Goal: Task Accomplishment & Management: Complete application form

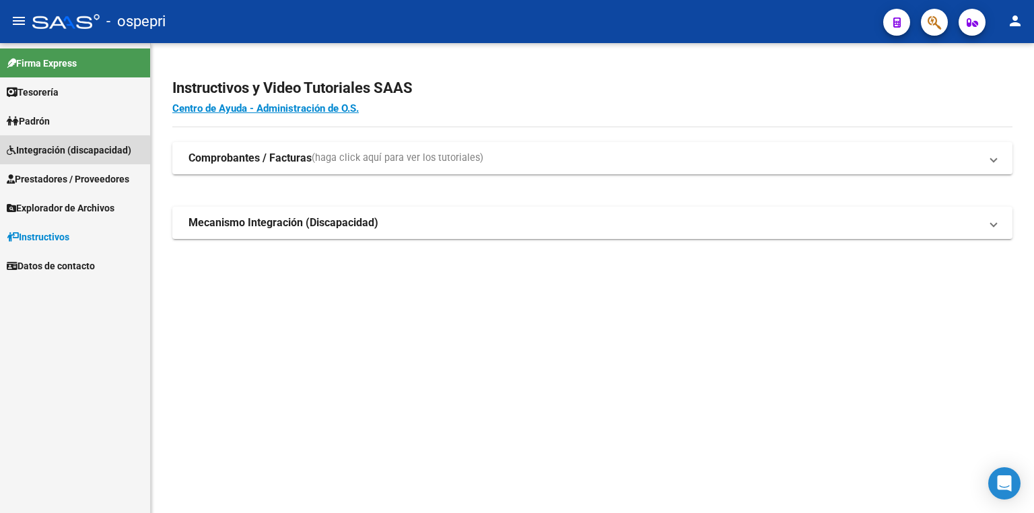
click at [54, 152] on span "Integración (discapacidad)" at bounding box center [69, 150] width 125 height 15
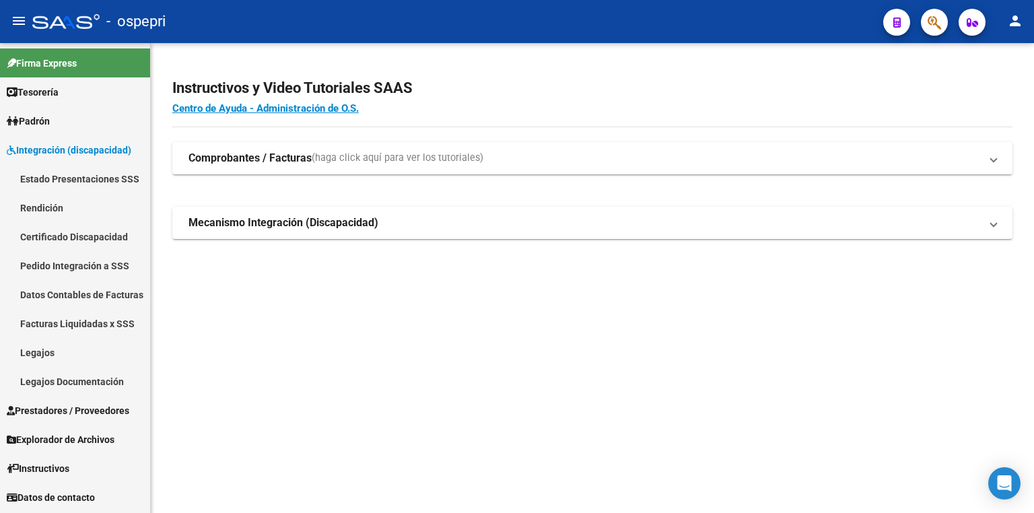
click at [52, 347] on link "Legajos" at bounding box center [75, 352] width 150 height 29
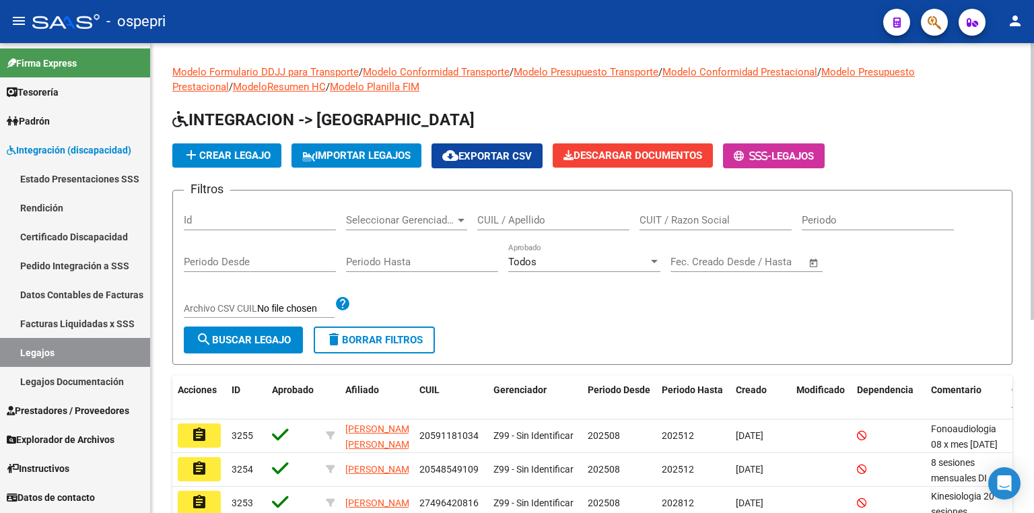
click at [562, 214] on input "CUIL / Apellido" at bounding box center [553, 220] width 152 height 12
paste input "57723371"
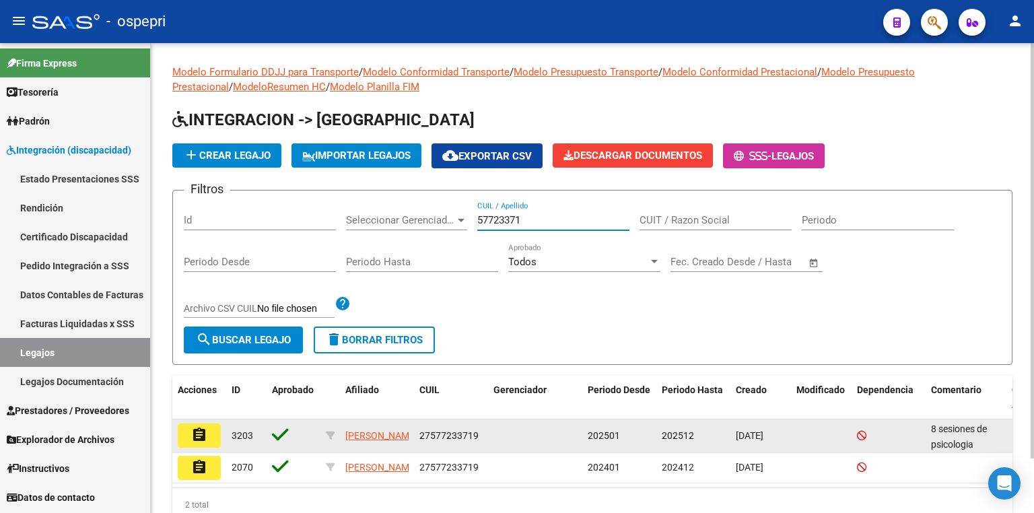
type input "57723371"
click at [202, 434] on mat-icon "assignment" at bounding box center [199, 435] width 16 height 16
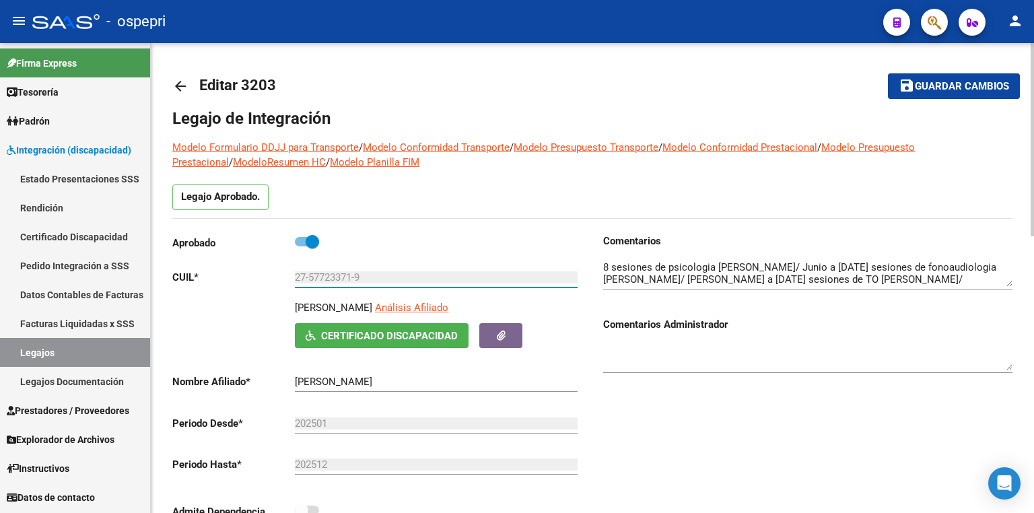
drag, startPoint x: 368, startPoint y: 274, endPoint x: 230, endPoint y: 279, distance: 138.8
click at [230, 279] on app-form-text-field "CUIL * 27-57723371-9 Ingresar CUIL" at bounding box center [374, 277] width 405 height 12
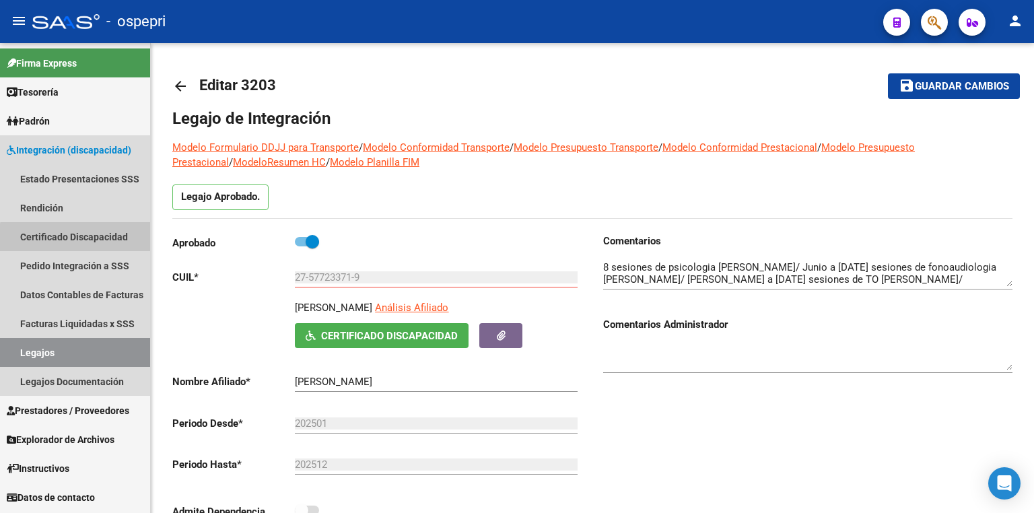
click at [90, 239] on link "Certificado Discapacidad" at bounding box center [75, 236] width 150 height 29
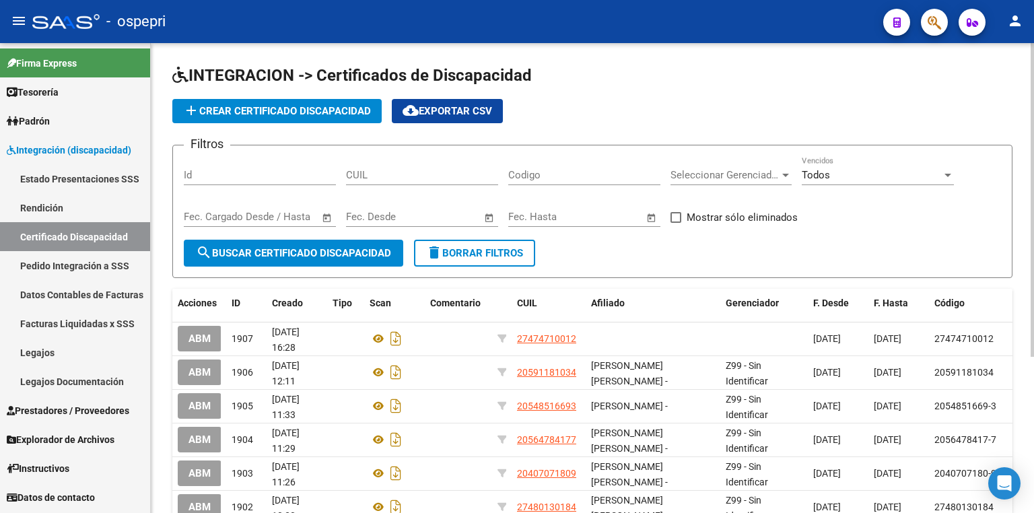
click at [313, 253] on span "search Buscar Certificado Discapacidad" at bounding box center [293, 253] width 195 height 12
click at [374, 176] on input "CUIL" at bounding box center [422, 175] width 152 height 12
paste input "27-57723371-9"
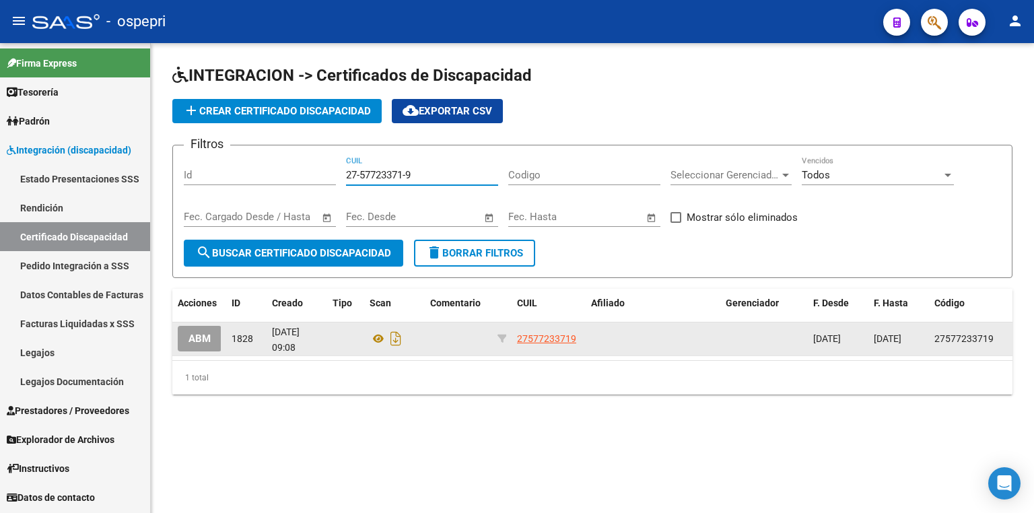
type input "27-57723371-9"
click at [211, 336] on button "ABM" at bounding box center [200, 338] width 44 height 25
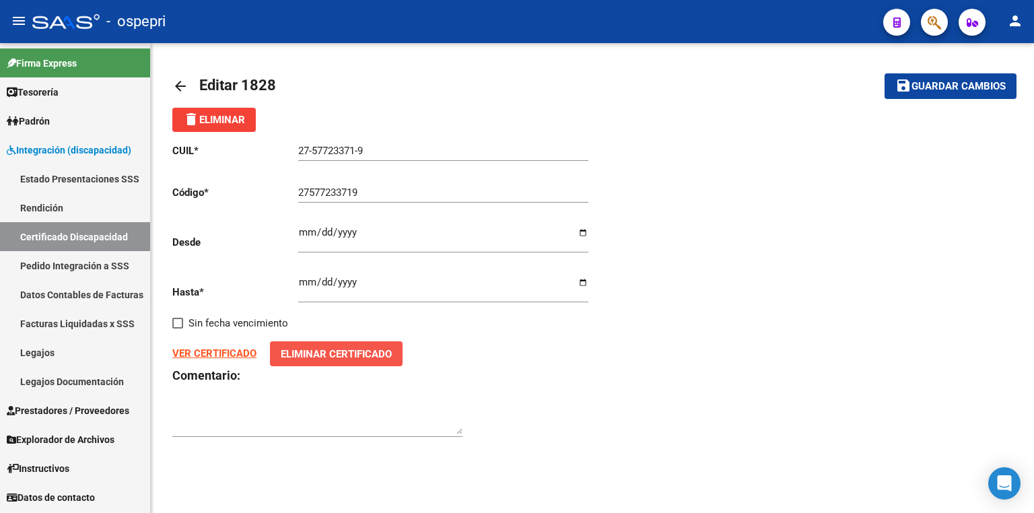
click at [342, 355] on span "Eliminar Certificado" at bounding box center [336, 354] width 111 height 12
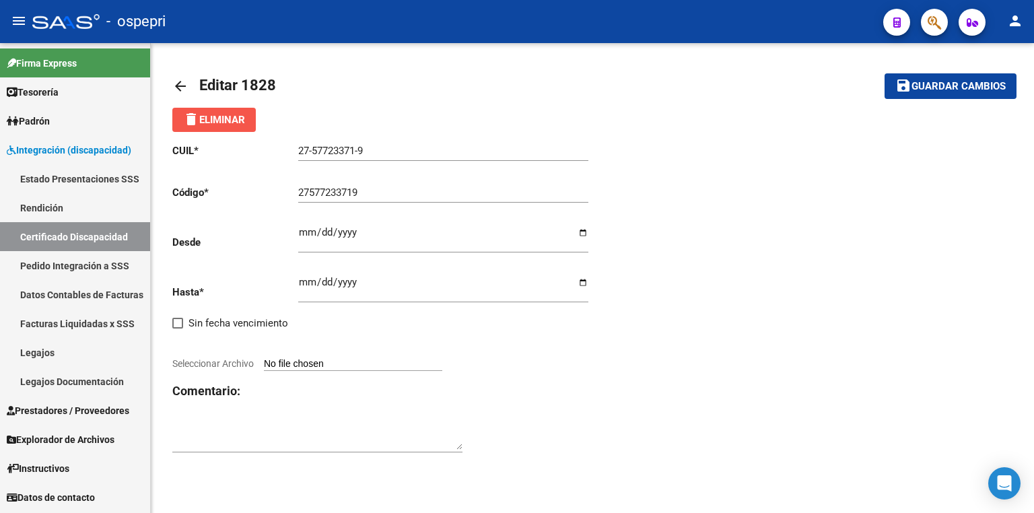
click at [222, 116] on span "delete Eliminar" at bounding box center [214, 120] width 62 height 12
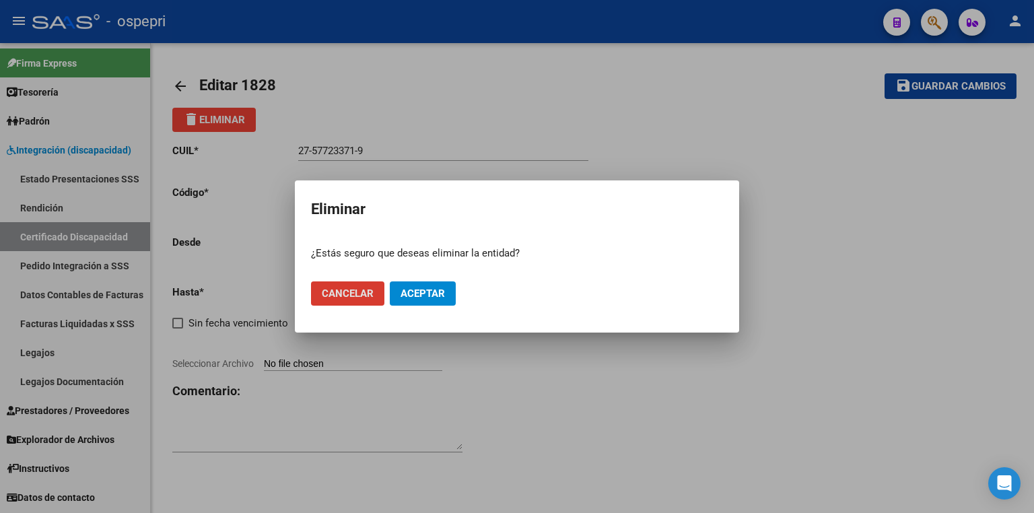
click at [430, 291] on span "Aceptar" at bounding box center [423, 293] width 44 height 12
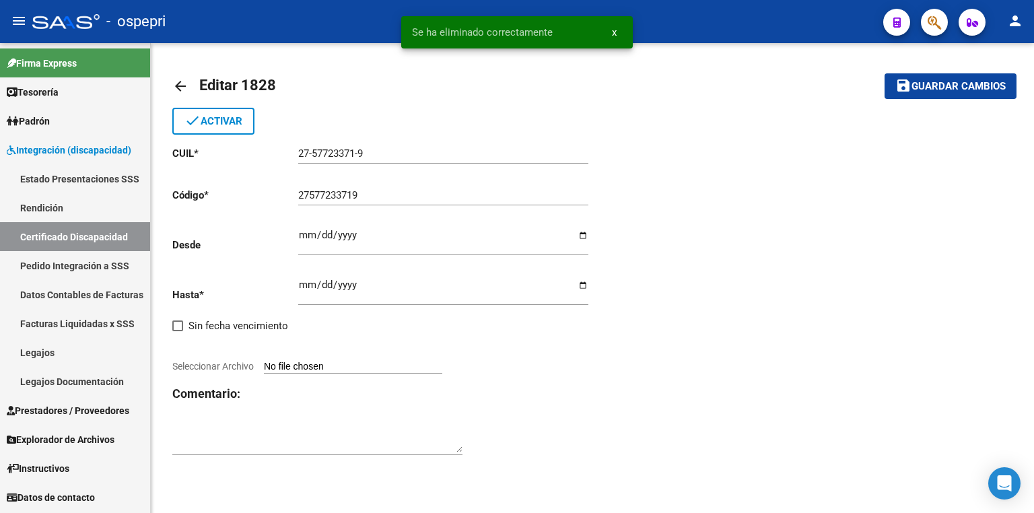
click at [91, 240] on link "Certificado Discapacidad" at bounding box center [75, 236] width 150 height 29
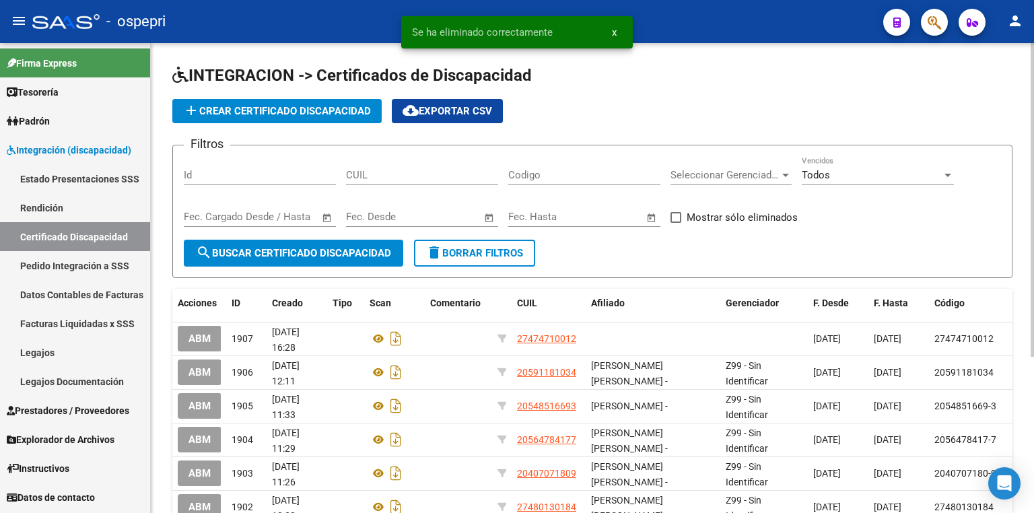
click at [269, 104] on button "add Crear Certificado Discapacidad" at bounding box center [276, 111] width 209 height 24
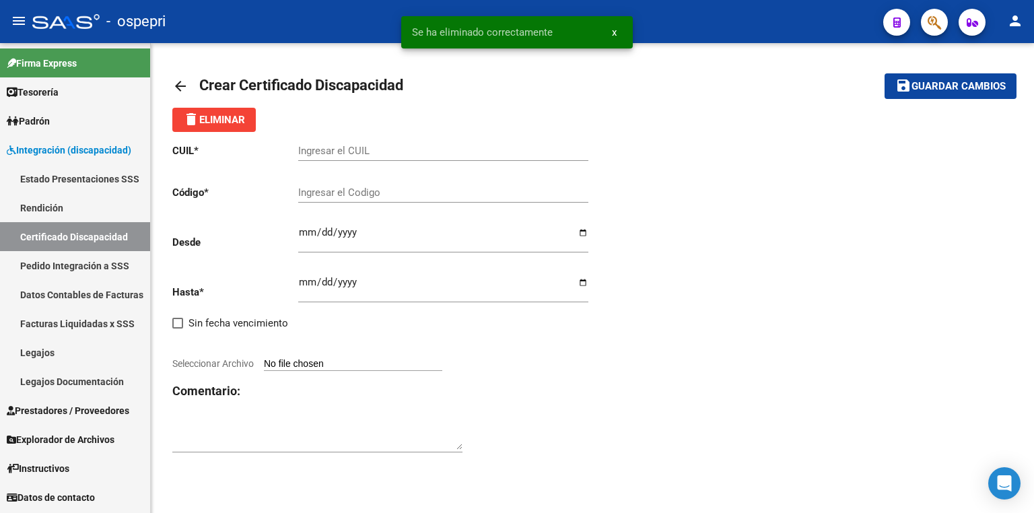
click at [374, 152] on input "Ingresar el CUIL" at bounding box center [443, 151] width 290 height 12
paste input "27-57723371-9"
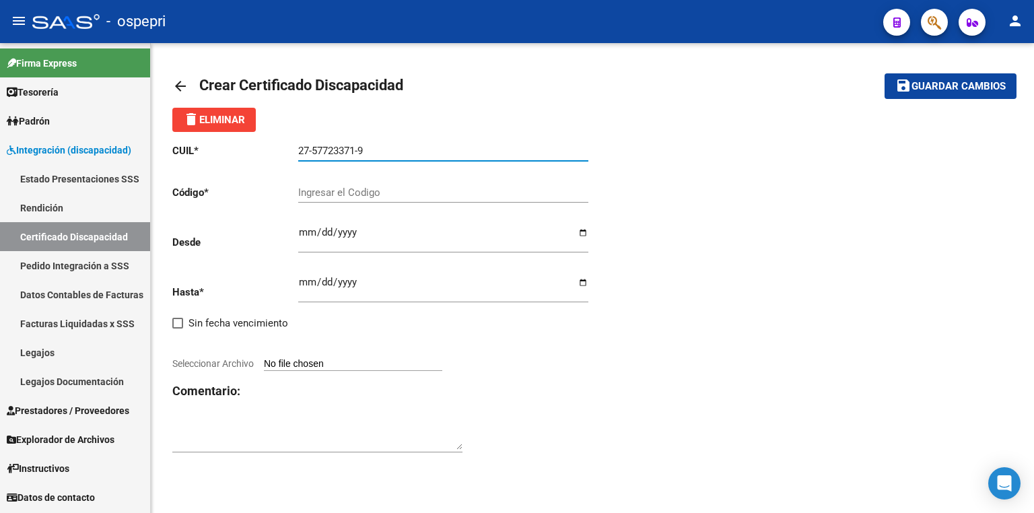
type input "27-57723371-9"
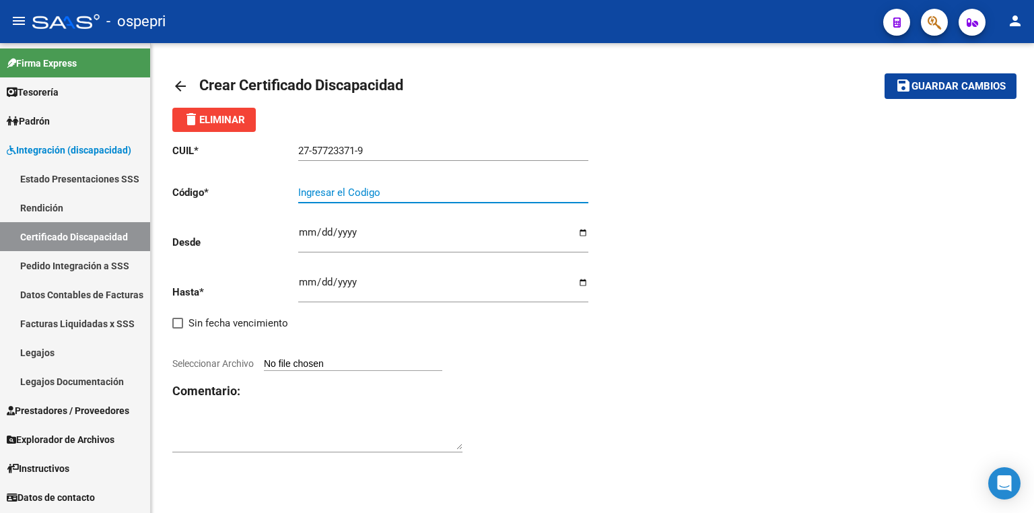
click at [364, 191] on input "Ingresar el Codigo" at bounding box center [443, 192] width 290 height 12
paste input "27-57723371-9"
type input "27-57723371-9"
click at [588, 495] on div "arrow_back Crear Certificado Discapacidad save Guardar cambios delete Eliminar …" at bounding box center [592, 270] width 883 height 454
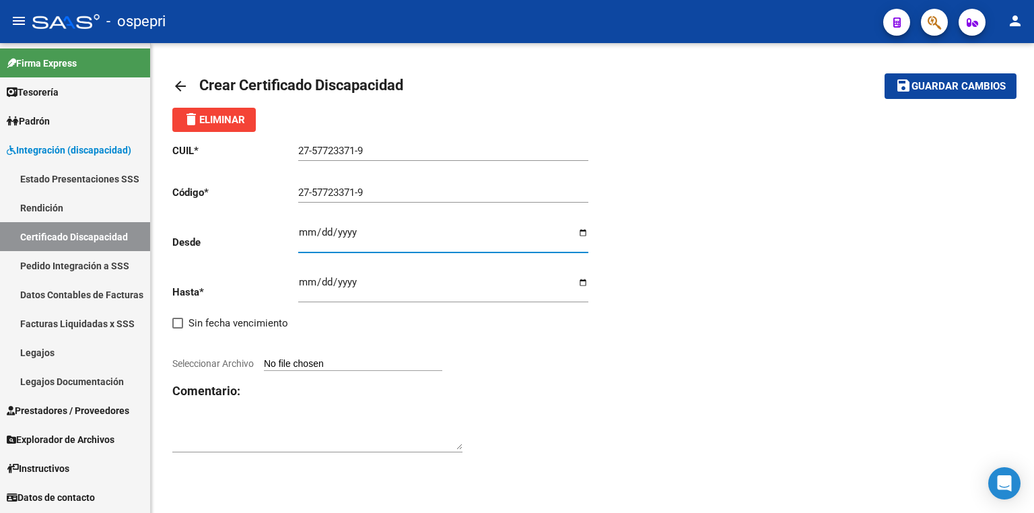
click at [306, 228] on input "Ingresar fec. Desde" at bounding box center [443, 238] width 290 height 22
type input "[DATE]"
click at [303, 277] on input "Ingresar fec. Hasta" at bounding box center [443, 288] width 290 height 22
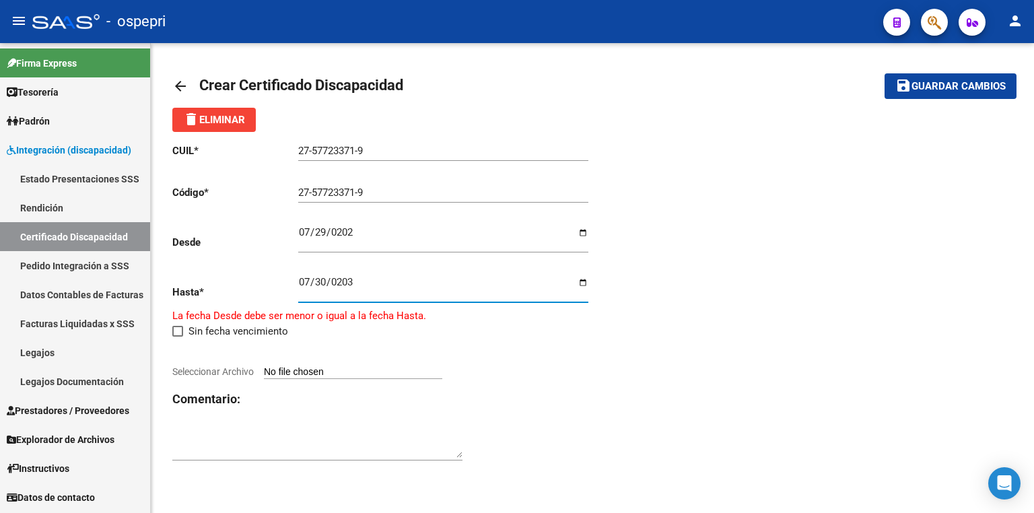
type input "[DATE]"
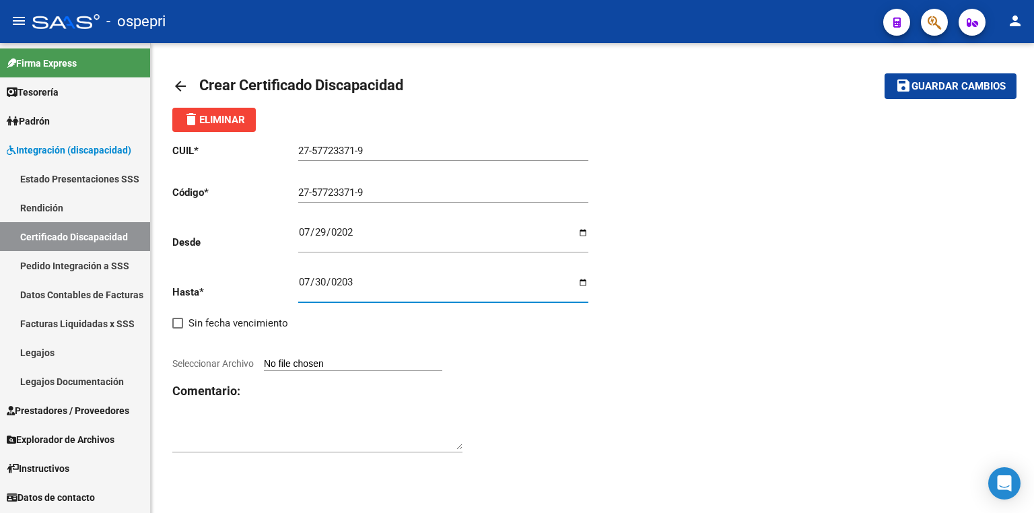
click at [342, 361] on input "Seleccionar Archivo" at bounding box center [353, 364] width 178 height 13
type input "C:\fakepath\1000091051.jpg"
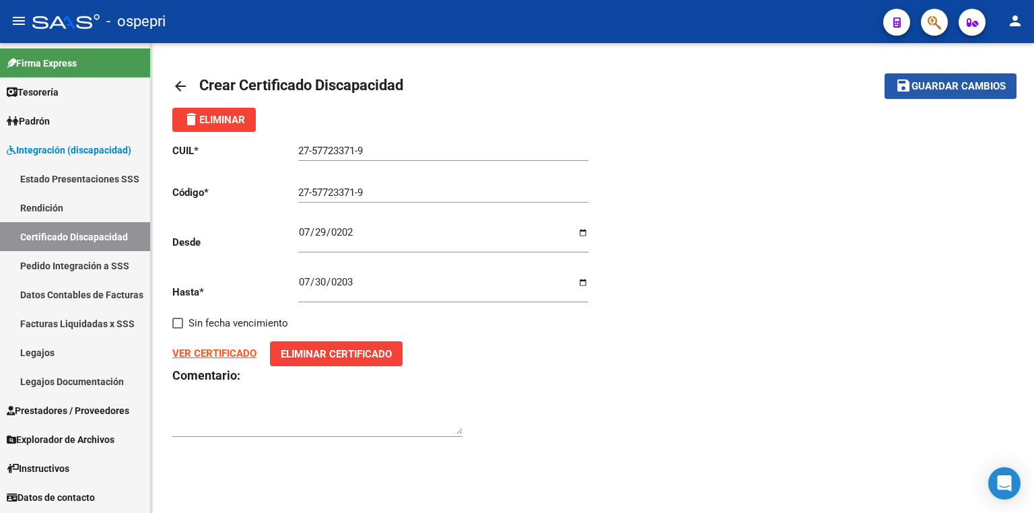
click at [937, 83] on span "Guardar cambios" at bounding box center [959, 87] width 94 height 12
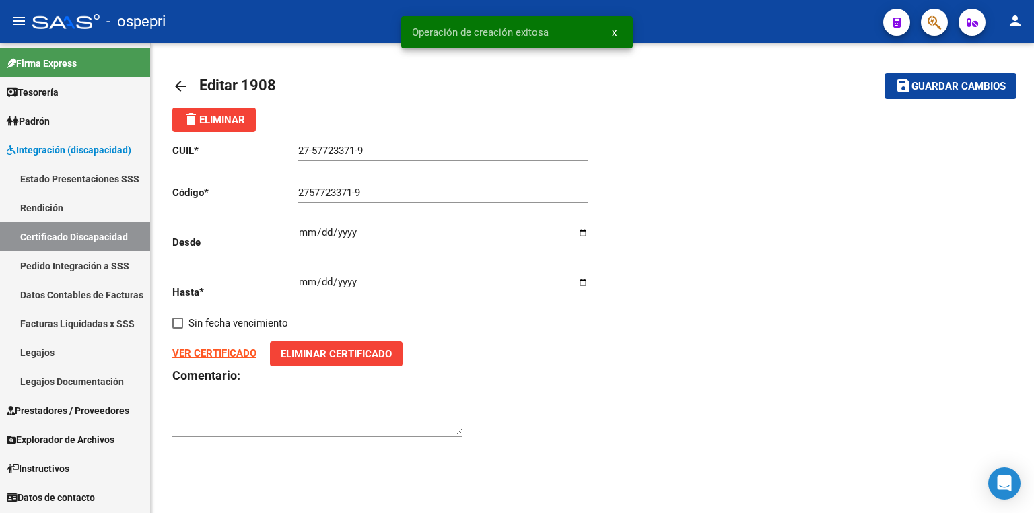
click at [67, 350] on link "Legajos" at bounding box center [75, 352] width 150 height 29
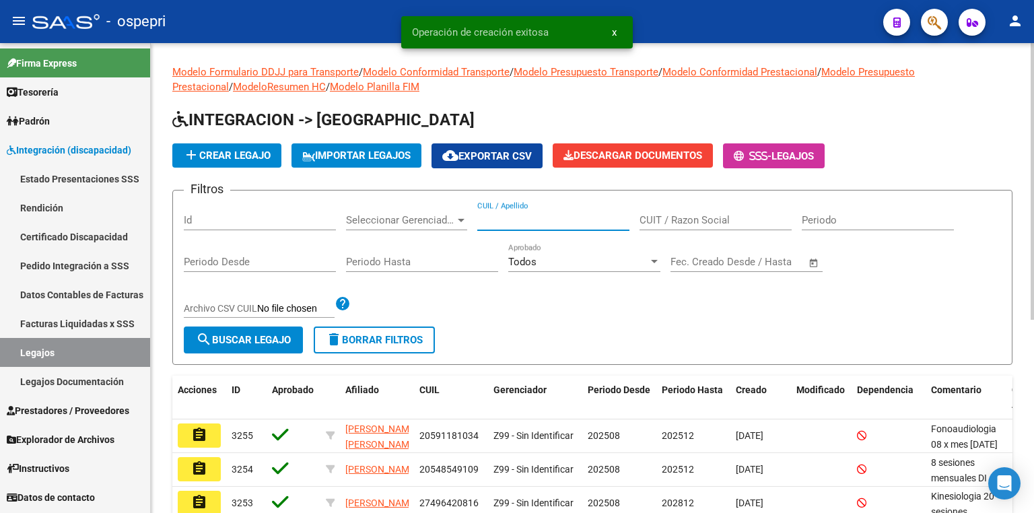
click at [519, 224] on input "CUIL / Apellido" at bounding box center [553, 220] width 152 height 12
paste input "27-57723371-9"
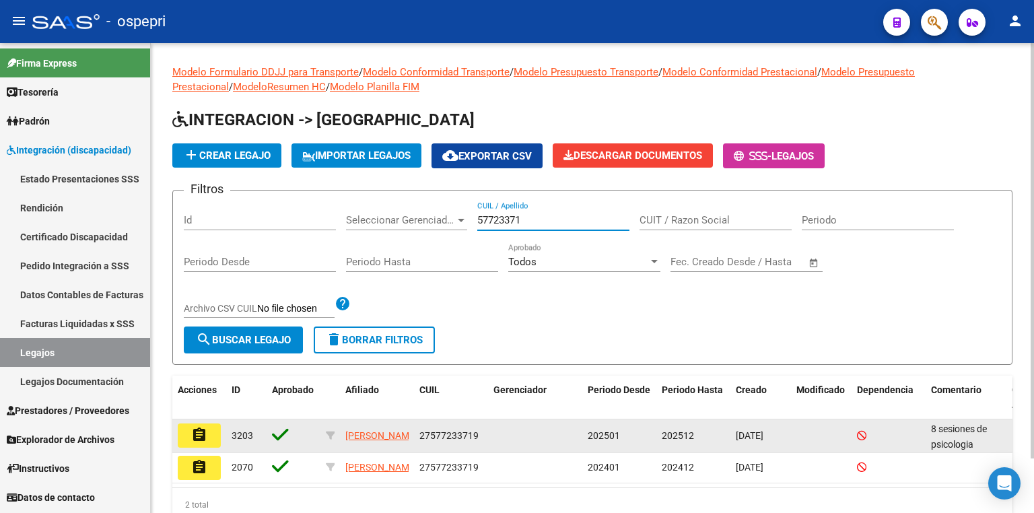
type input "57723371"
click at [212, 434] on button "assignment" at bounding box center [199, 435] width 43 height 24
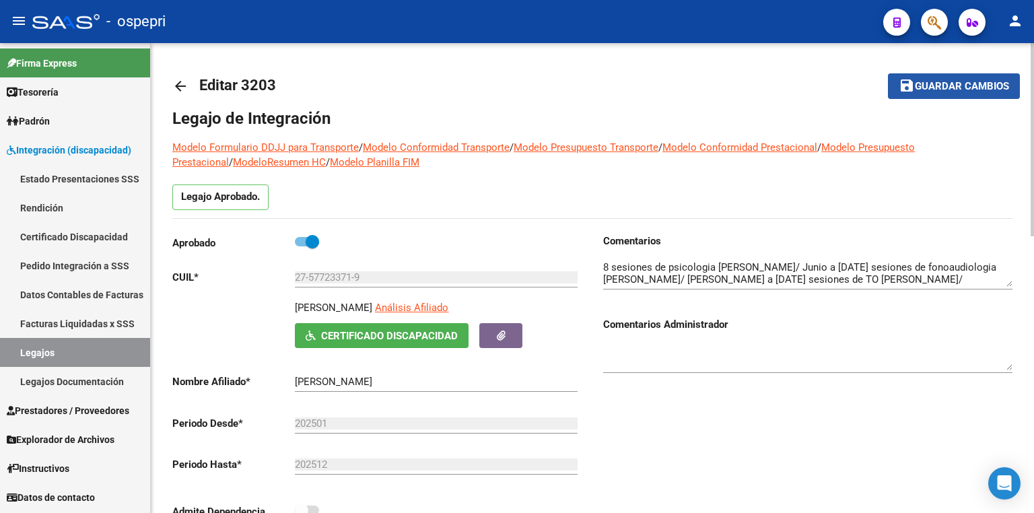
click at [961, 78] on button "save Guardar cambios" at bounding box center [954, 85] width 132 height 25
click at [88, 349] on link "Legajos" at bounding box center [75, 352] width 150 height 29
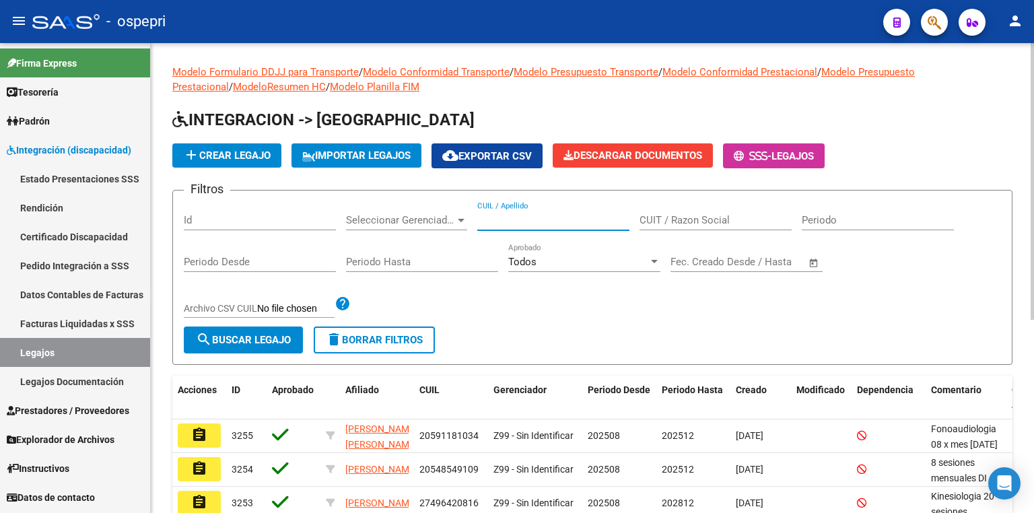
click at [517, 221] on input "CUIL / Apellido" at bounding box center [553, 220] width 152 height 12
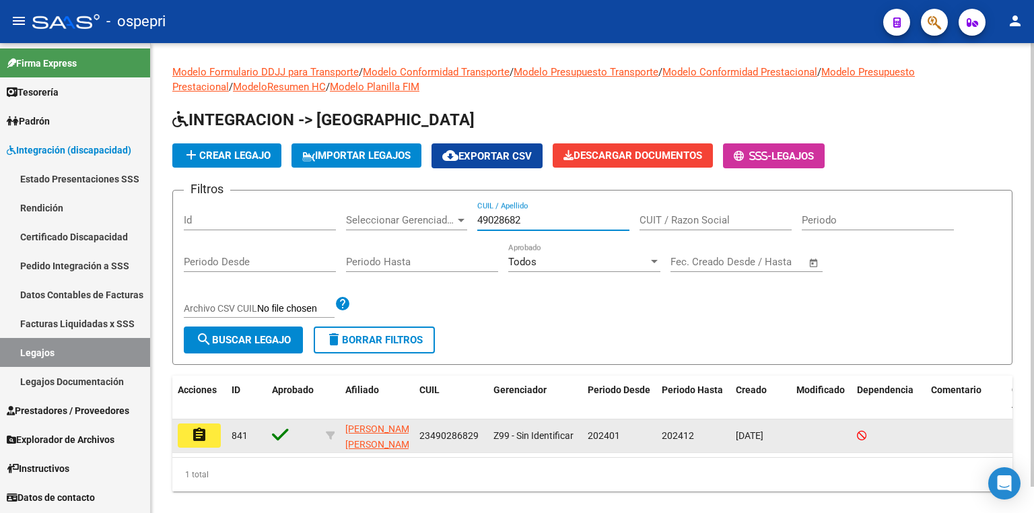
type input "49028682"
click at [205, 437] on mat-icon "assignment" at bounding box center [199, 435] width 16 height 16
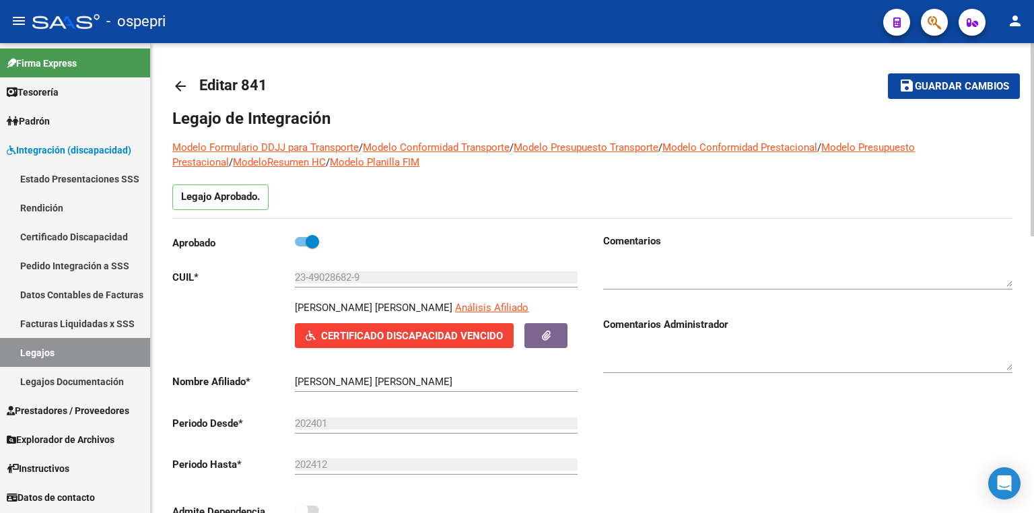
type input "[PERSON_NAME] [PERSON_NAME]"
drag, startPoint x: 375, startPoint y: 273, endPoint x: 255, endPoint y: 281, distance: 120.2
click at [255, 281] on app-form-text-field "CUIL * 23-49028682-9 Ingresar CUIL" at bounding box center [374, 277] width 405 height 12
click at [97, 347] on link "Legajos" at bounding box center [75, 352] width 150 height 29
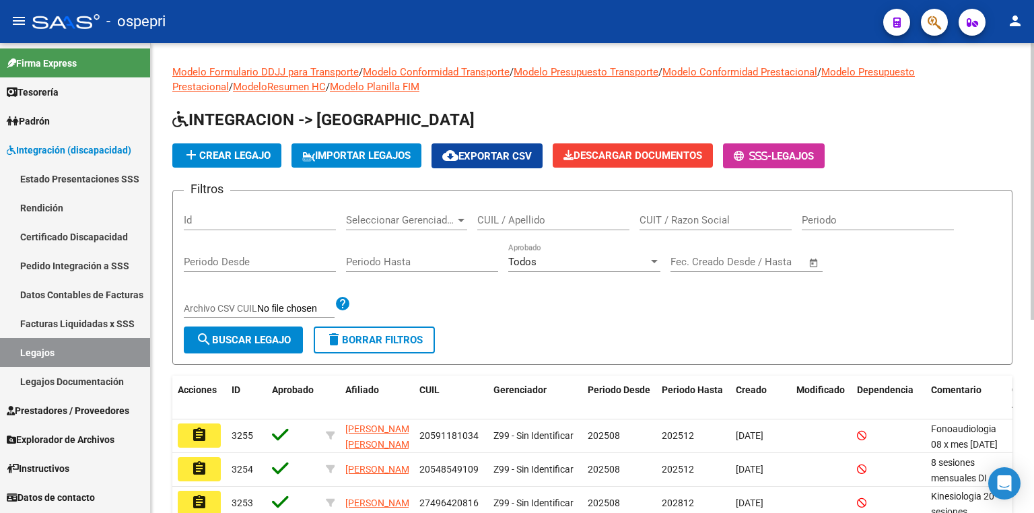
click at [254, 160] on span "add Crear Legajo" at bounding box center [227, 155] width 88 height 12
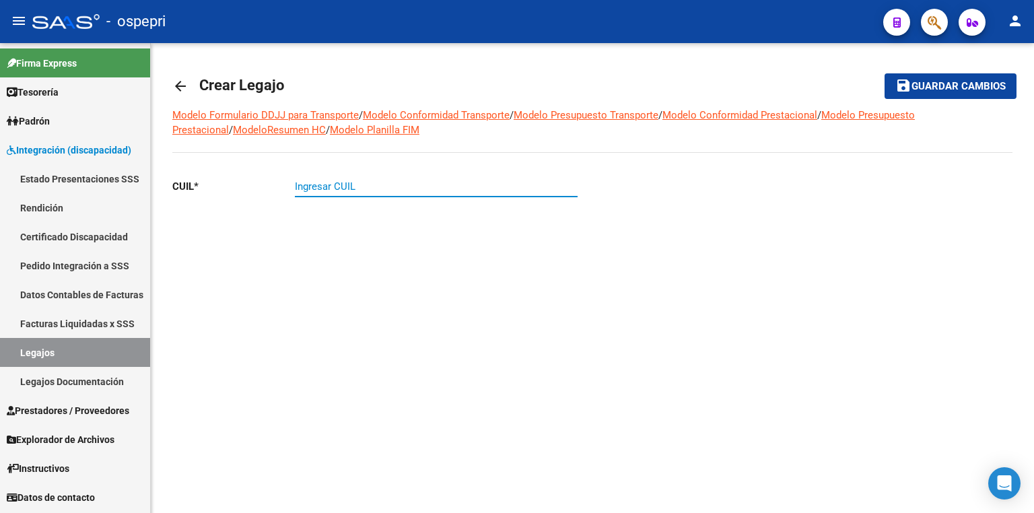
click at [320, 187] on input "Ingresar CUIL" at bounding box center [436, 186] width 283 height 12
paste input "23-49028682-9"
type input "23-49028682-9"
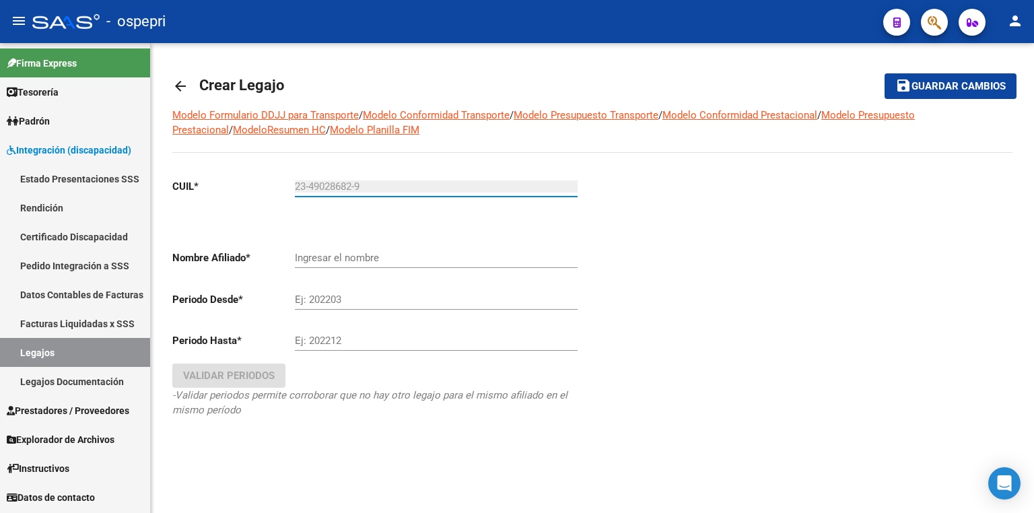
type input "[PERSON_NAME] [PERSON_NAME]"
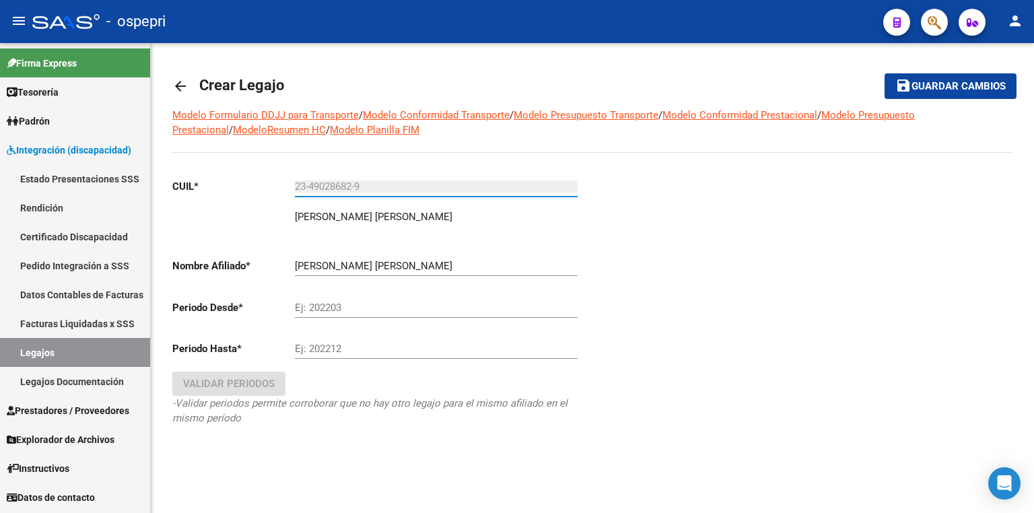
type input "23-49028682-9"
click at [330, 306] on input "Ej: 202203" at bounding box center [436, 308] width 283 height 12
type input "202508"
click at [361, 349] on input "Ej: 202212" at bounding box center [436, 349] width 283 height 12
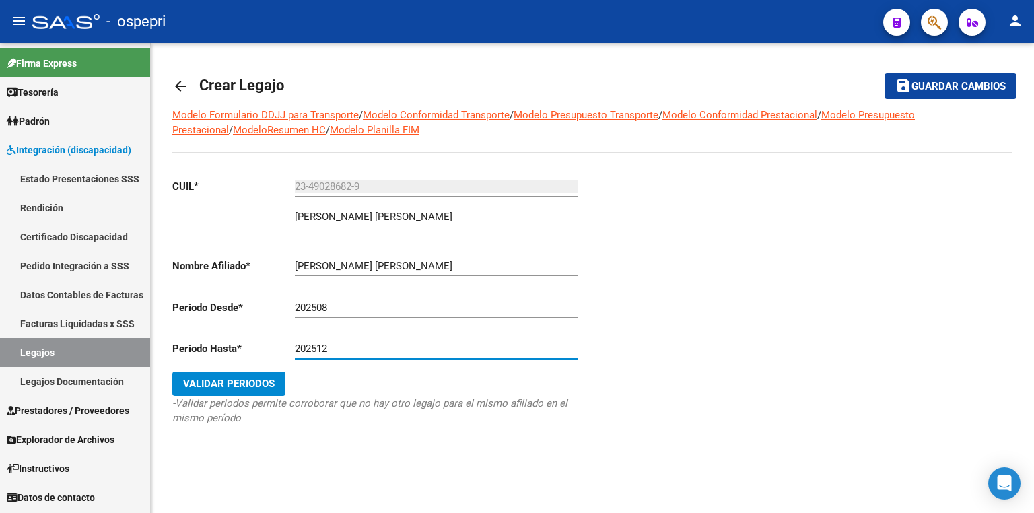
type input "202512"
click at [259, 385] on span "Validar Periodos" at bounding box center [229, 384] width 92 height 12
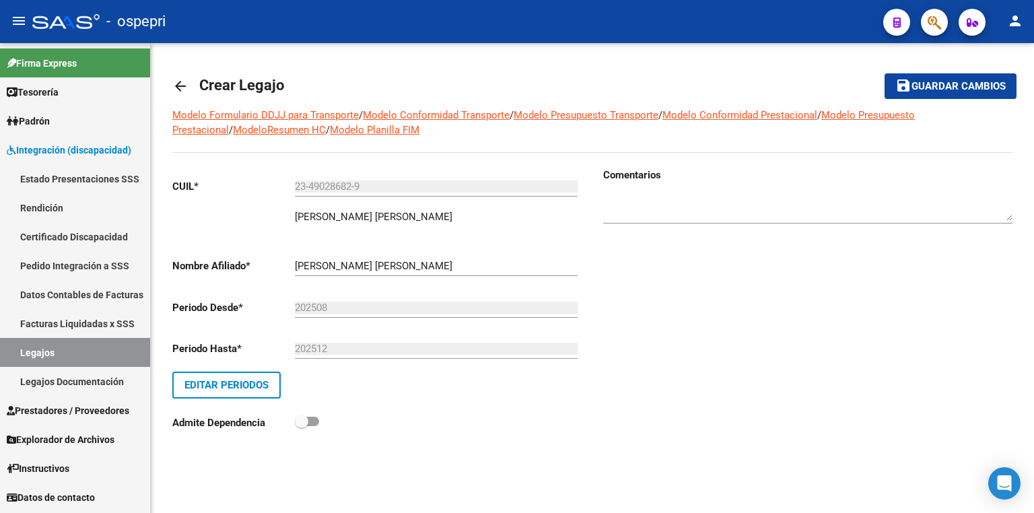
click at [964, 89] on span "Guardar cambios" at bounding box center [959, 87] width 94 height 12
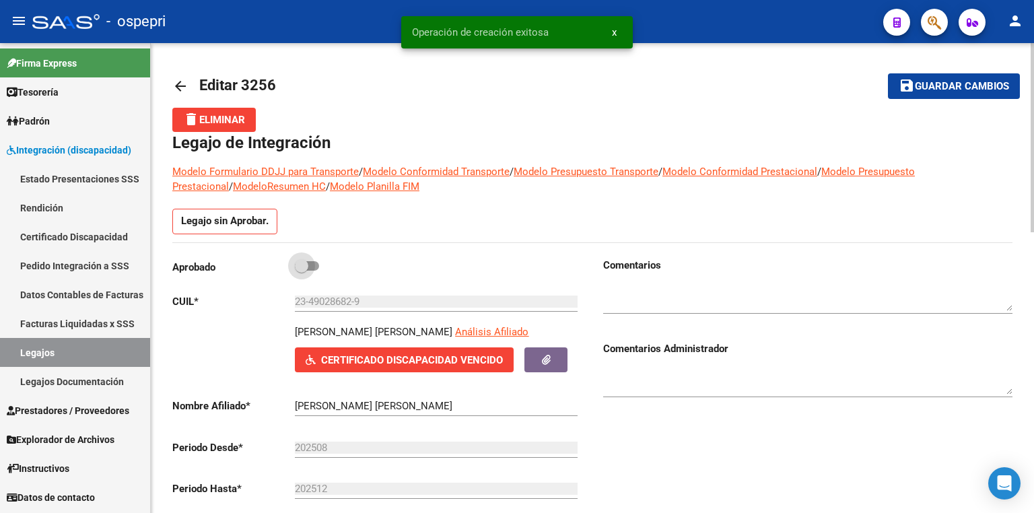
click at [318, 261] on span at bounding box center [307, 265] width 24 height 9
click at [302, 271] on input "checkbox" at bounding box center [301, 271] width 1 height 1
checkbox input "true"
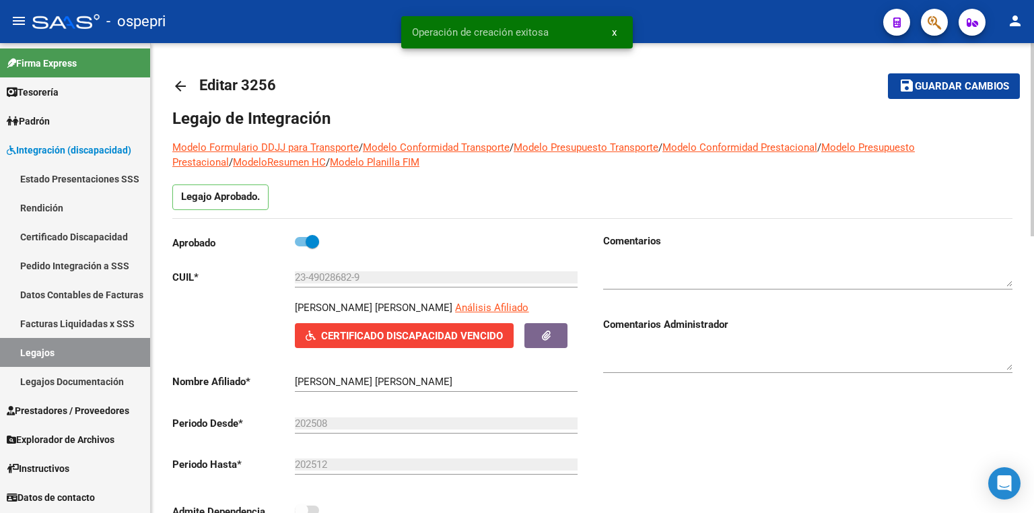
scroll to position [54, 0]
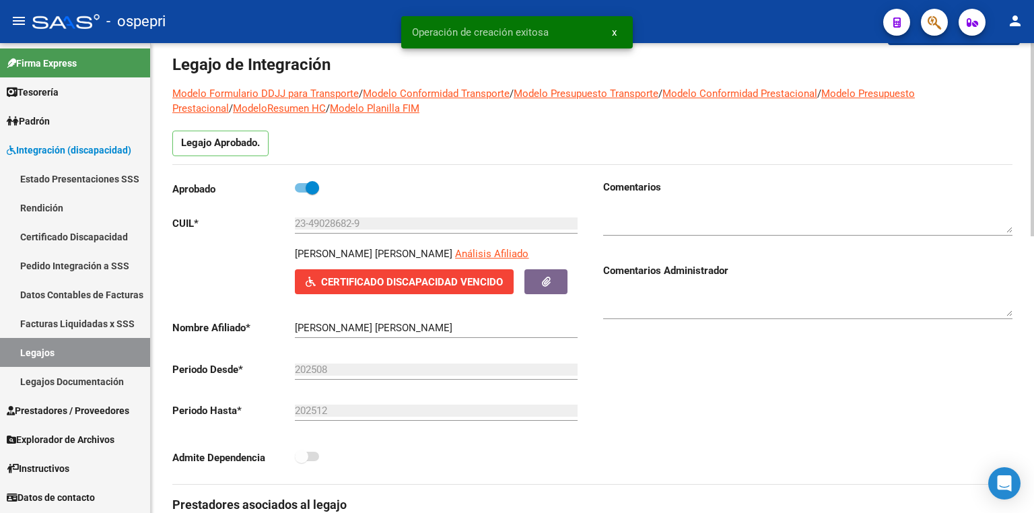
click at [624, 207] on textarea at bounding box center [807, 219] width 409 height 27
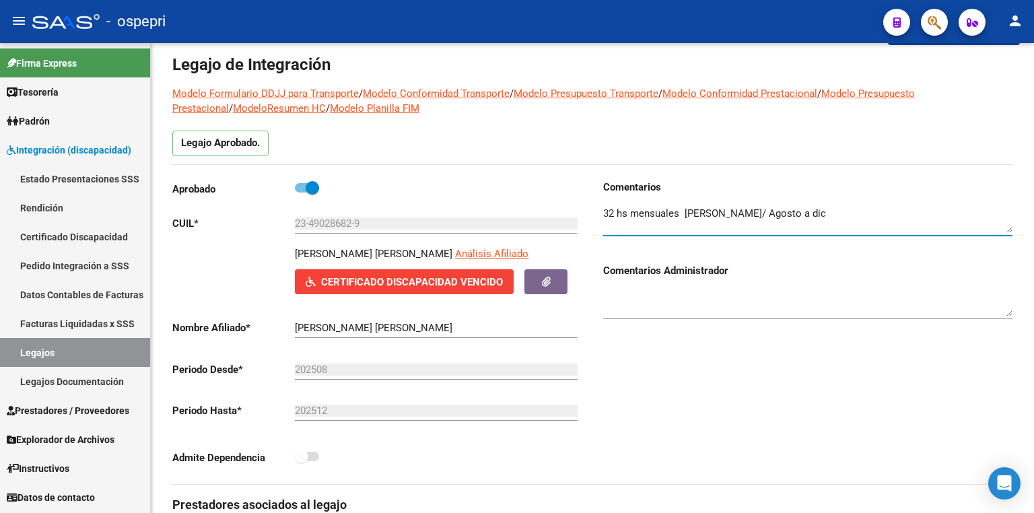
type textarea "32 hs mensuales [PERSON_NAME]/ Agosto a dic"
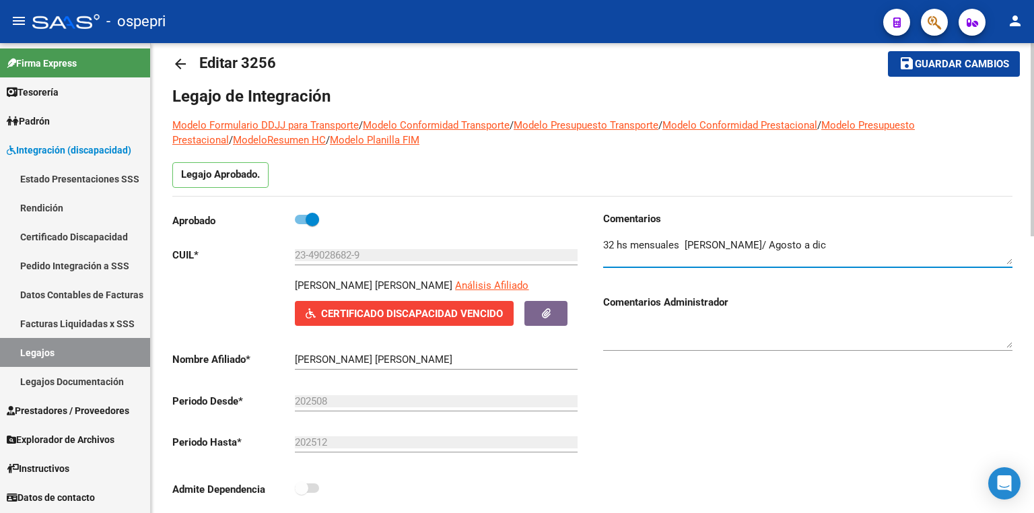
scroll to position [0, 0]
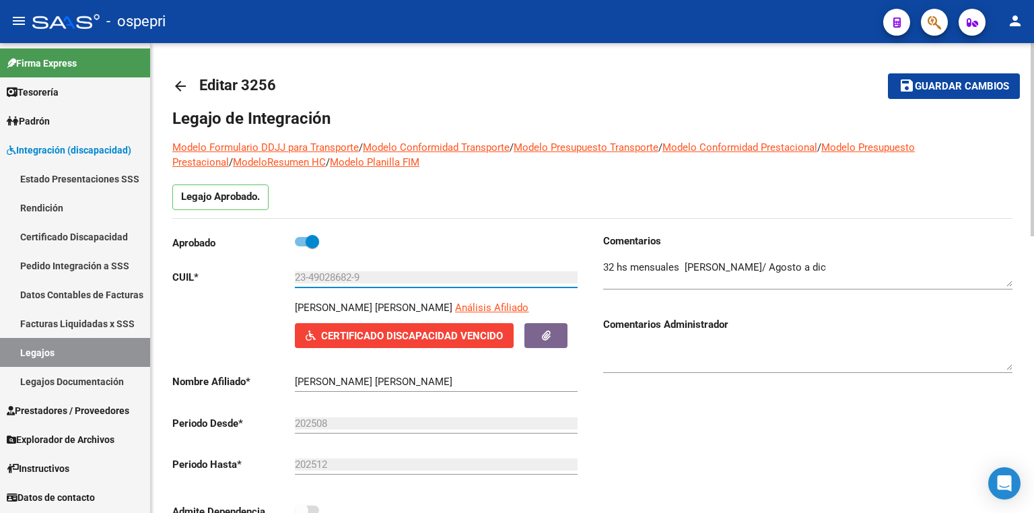
drag, startPoint x: 379, startPoint y: 275, endPoint x: 250, endPoint y: 279, distance: 128.7
click at [250, 279] on app-form-text-field "CUIL * 23-49028682-9 Ingresar CUIL" at bounding box center [374, 277] width 405 height 12
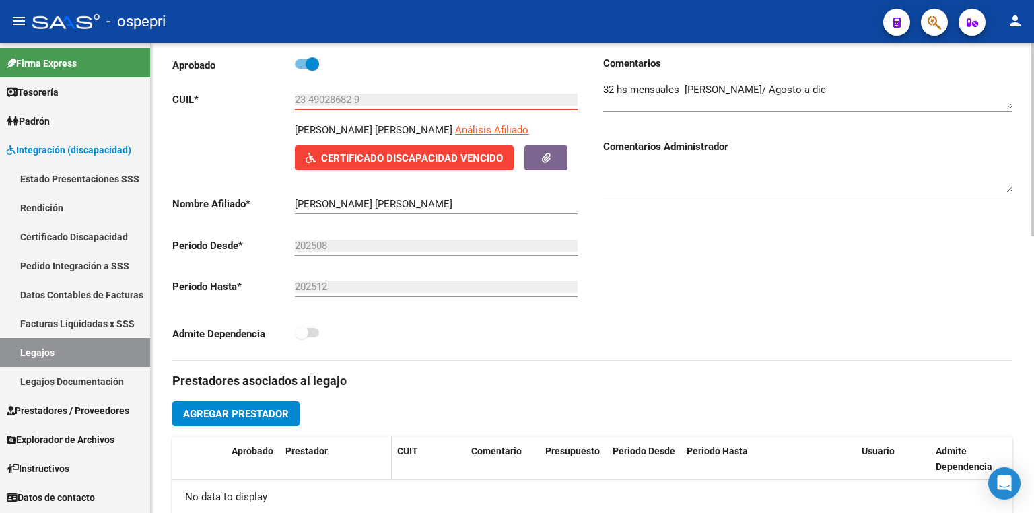
scroll to position [269, 0]
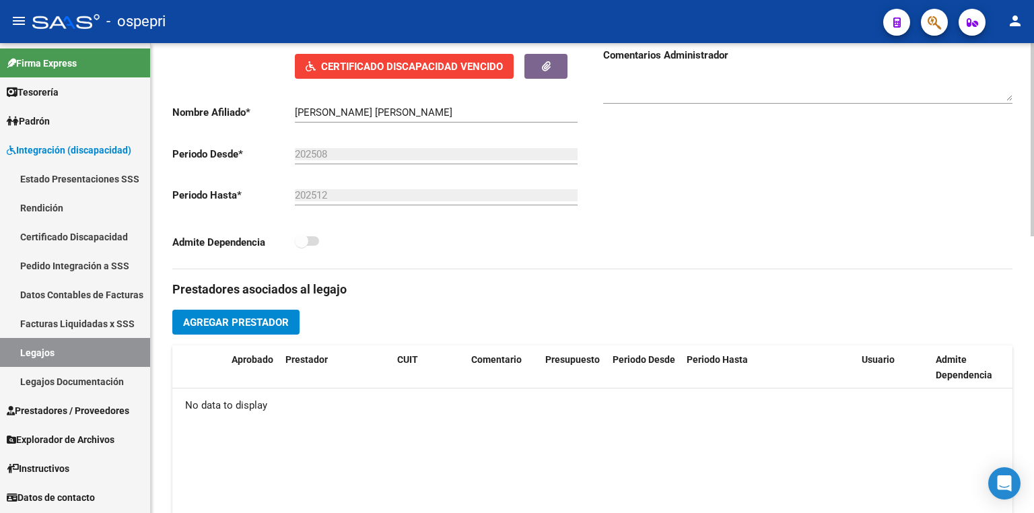
click at [261, 329] on button "Agregar Prestador" at bounding box center [235, 322] width 127 height 25
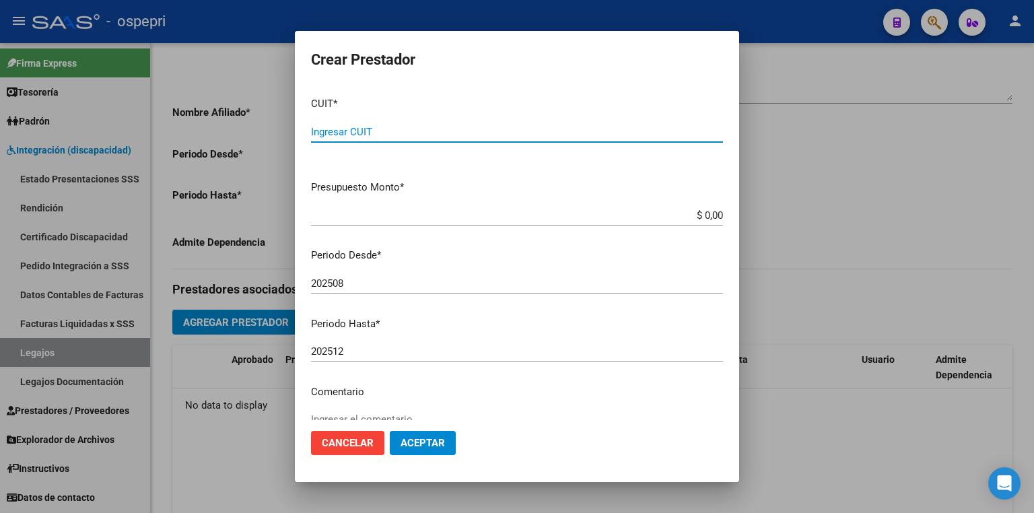
paste input "27-29154237-4"
type input "27-29154237-4"
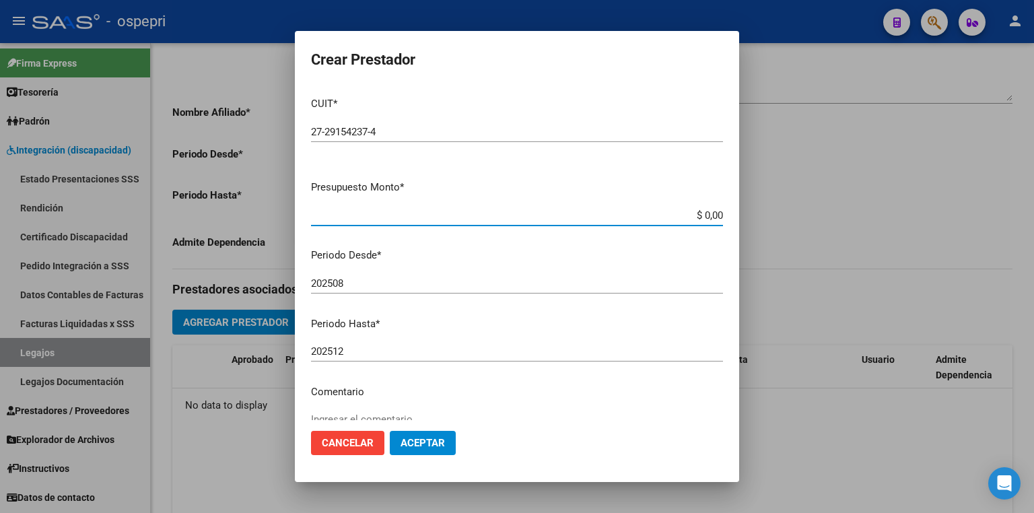
drag, startPoint x: 683, startPoint y: 217, endPoint x: 885, endPoint y: 226, distance: 201.5
click at [885, 226] on div "Crear Prestador CUIT * 27-29154237-4 Ingresar CUIT ARCA Padrón Presupuesto Mont…" at bounding box center [517, 256] width 1034 height 513
type input "$ 14.844,73"
click at [426, 437] on span "Aceptar" at bounding box center [423, 443] width 44 height 12
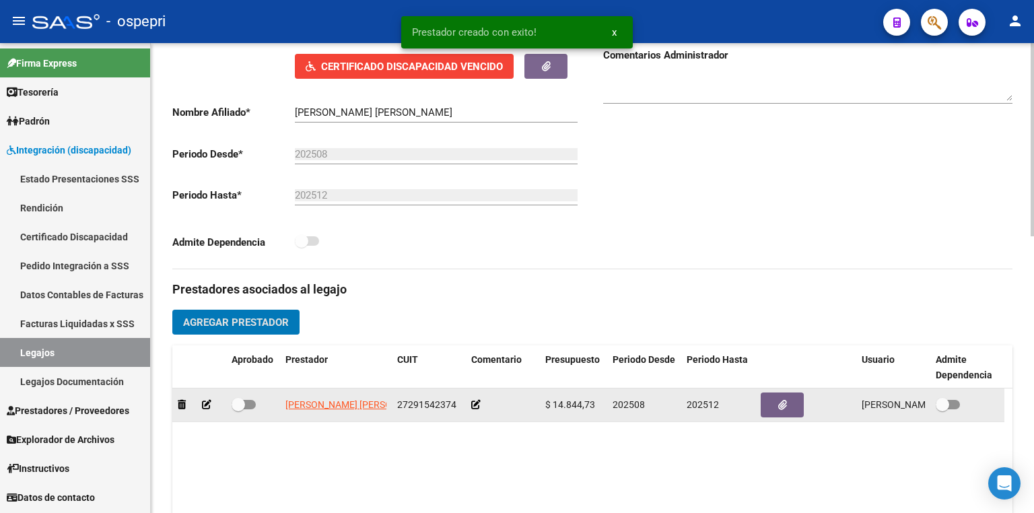
click at [249, 403] on span at bounding box center [244, 404] width 24 height 9
click at [238, 409] on input "checkbox" at bounding box center [238, 409] width 1 height 1
checkbox input "true"
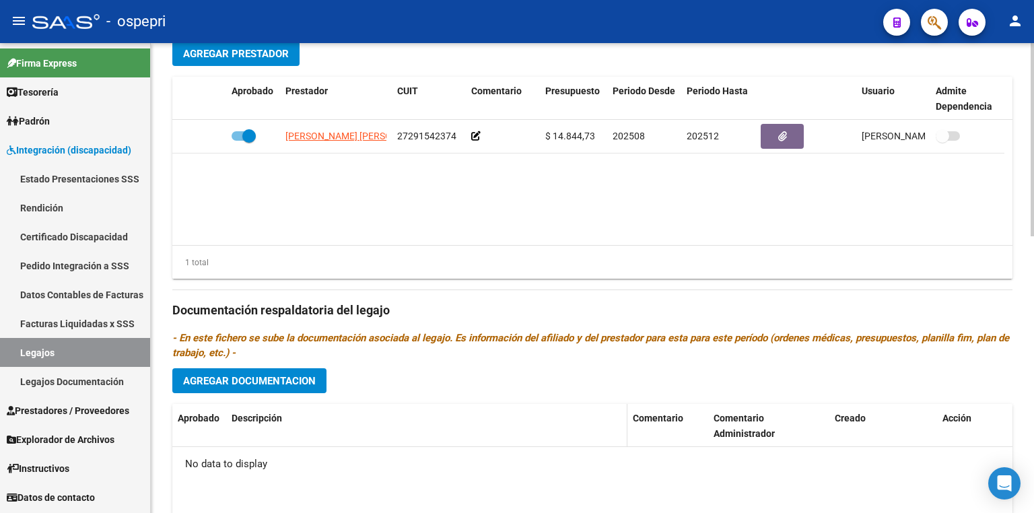
scroll to position [539, 0]
click at [282, 388] on button "Agregar Documentacion" at bounding box center [249, 380] width 154 height 25
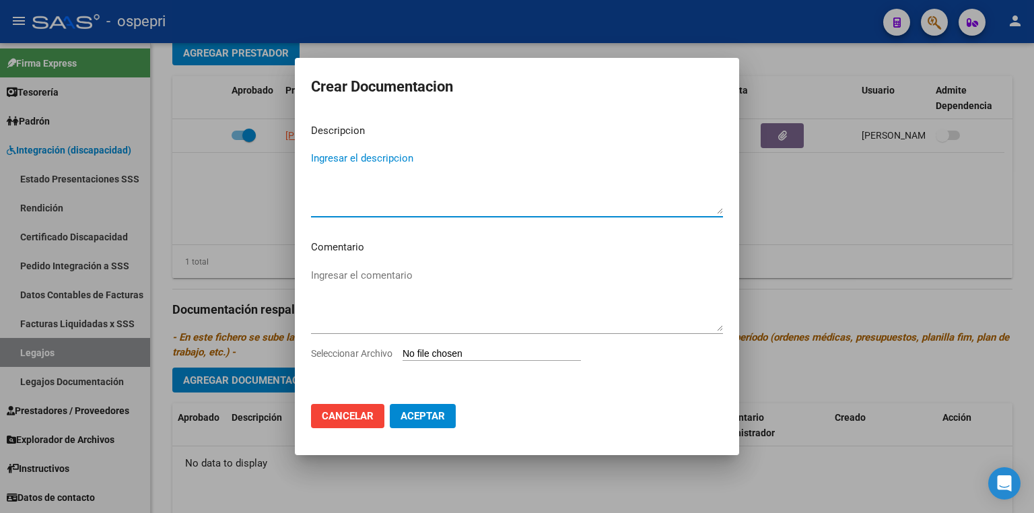
click at [449, 355] on input "Seleccionar Archivo" at bounding box center [492, 354] width 178 height 13
type input "C:\fakepath\23490286829.pdf"
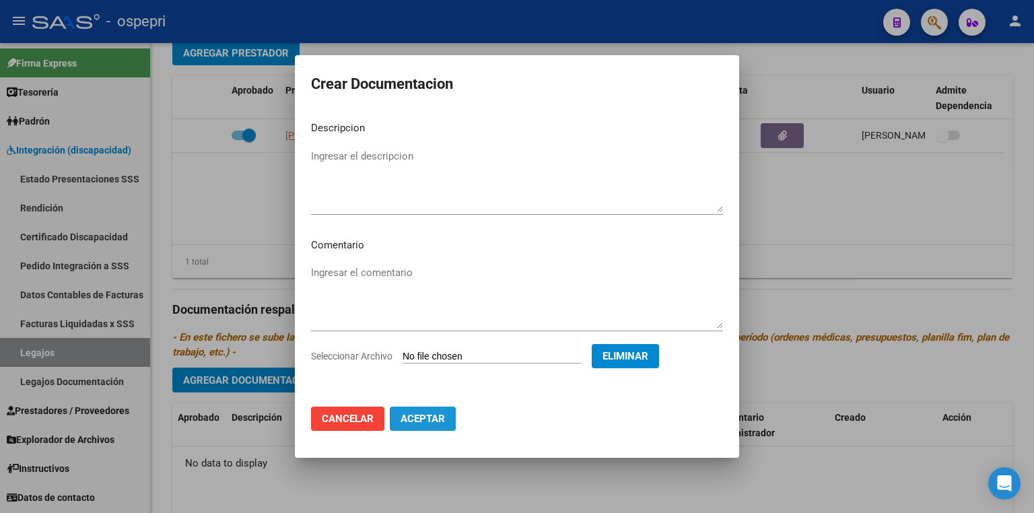
click at [424, 416] on span "Aceptar" at bounding box center [423, 419] width 44 height 12
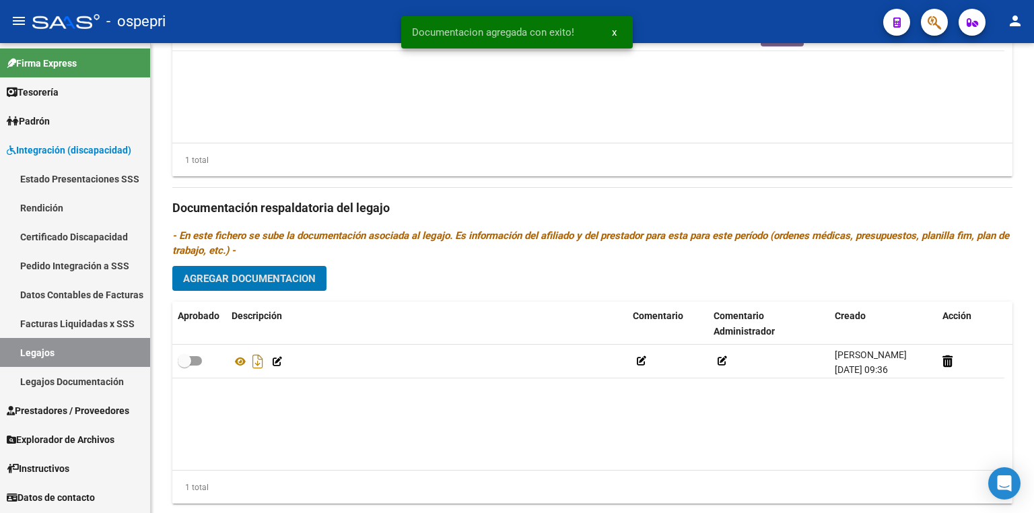
scroll to position [673, 0]
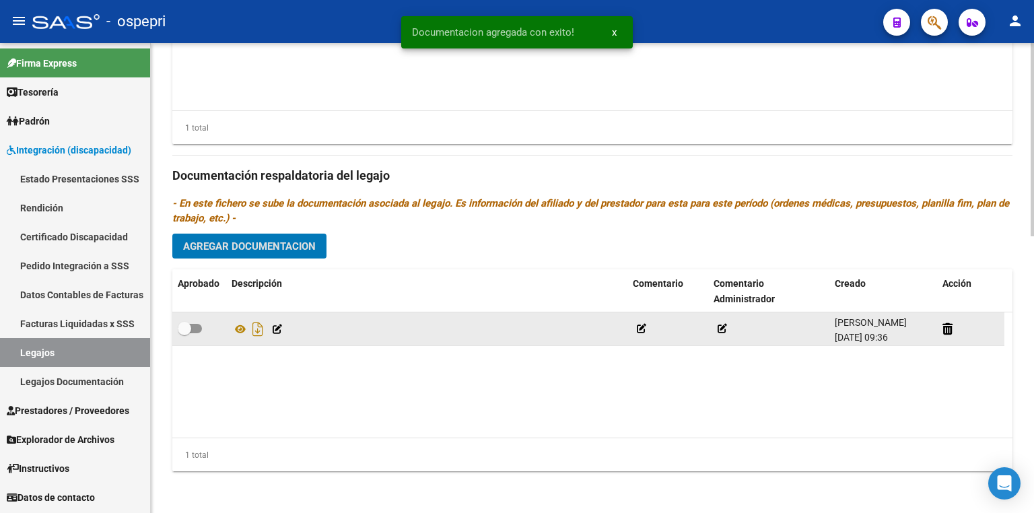
click at [199, 329] on span at bounding box center [190, 328] width 24 height 9
click at [184, 333] on input "checkbox" at bounding box center [184, 333] width 1 height 1
checkbox input "true"
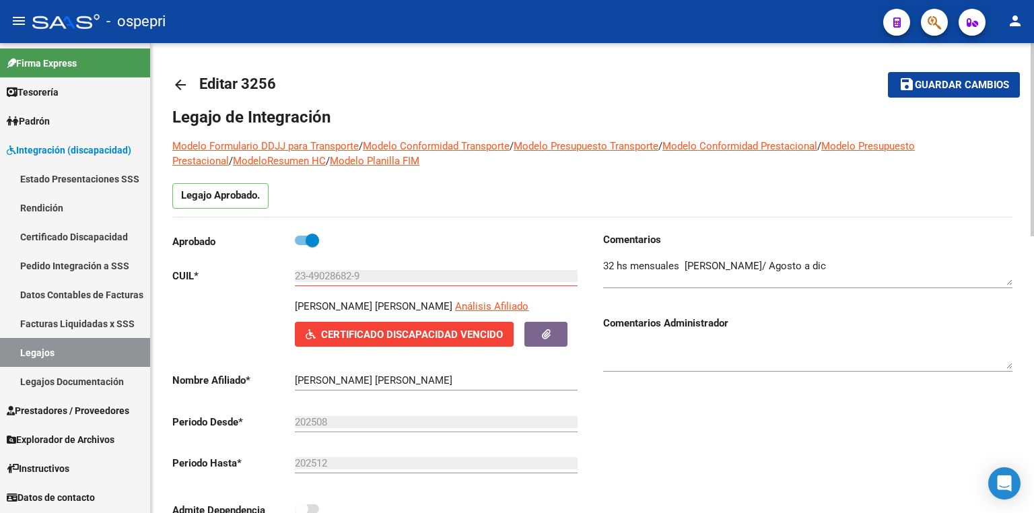
scroll to position [0, 0]
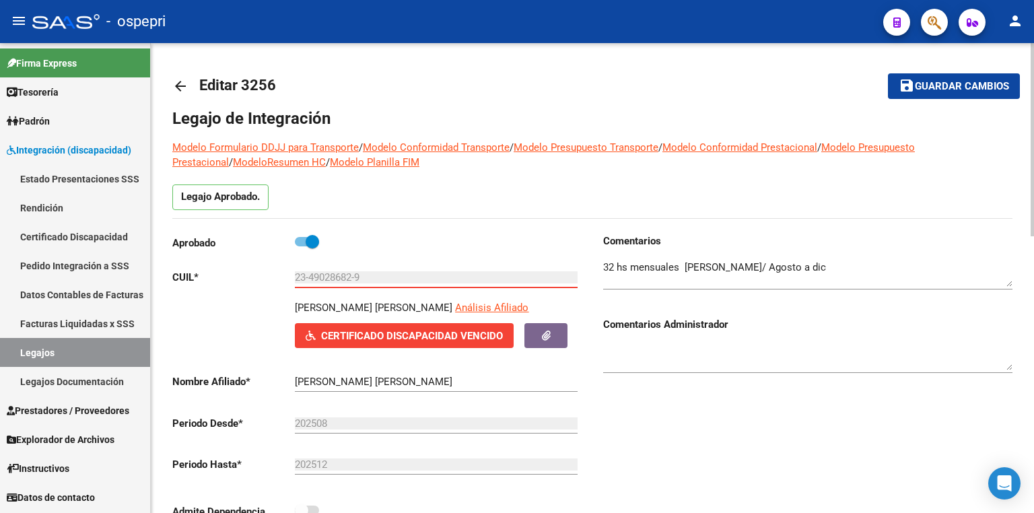
drag, startPoint x: 382, startPoint y: 277, endPoint x: 184, endPoint y: 267, distance: 198.2
click at [184, 267] on div "Aprobado CUIL * 23-49028682-9 Ingresar [PERSON_NAME] [PERSON_NAME] Afiliado Cer…" at bounding box center [376, 381] width 409 height 294
click at [76, 232] on link "Certificado Discapacidad" at bounding box center [75, 236] width 150 height 29
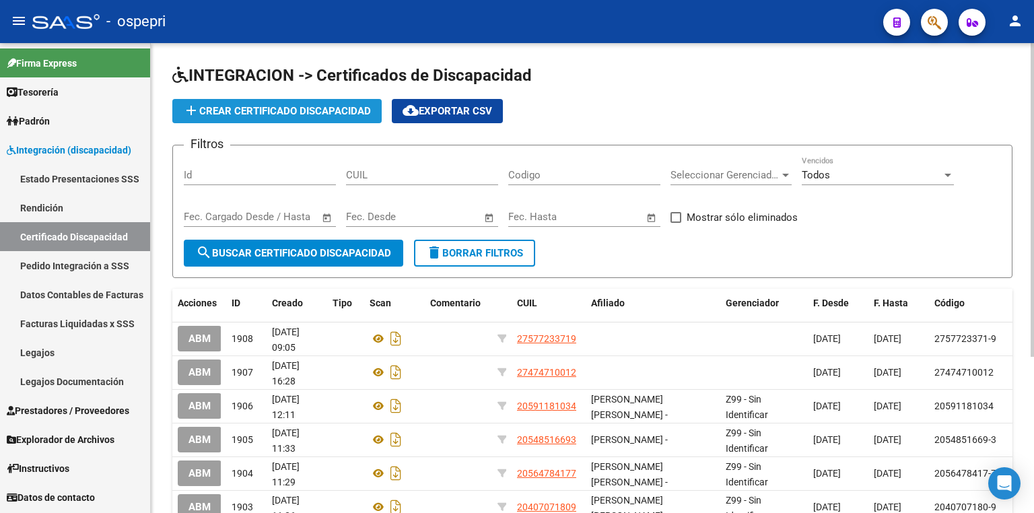
click at [306, 108] on span "add Crear Certificado Discapacidad" at bounding box center [277, 111] width 188 height 12
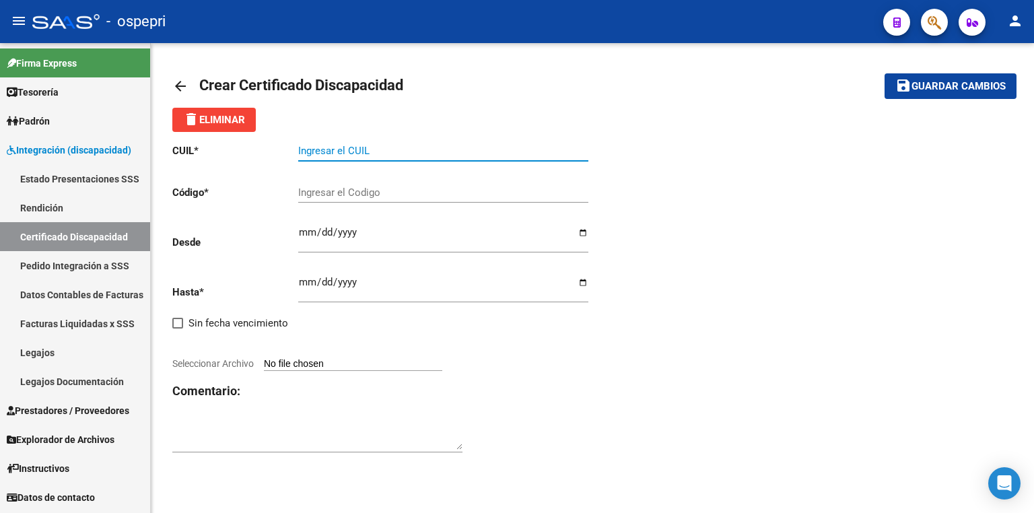
click at [360, 149] on input "Ingresar el CUIL" at bounding box center [443, 151] width 290 height 12
paste input "23-49028682-9"
type input "23-49028682-9"
click at [366, 193] on input "Ingresar el Codigo" at bounding box center [443, 192] width 290 height 12
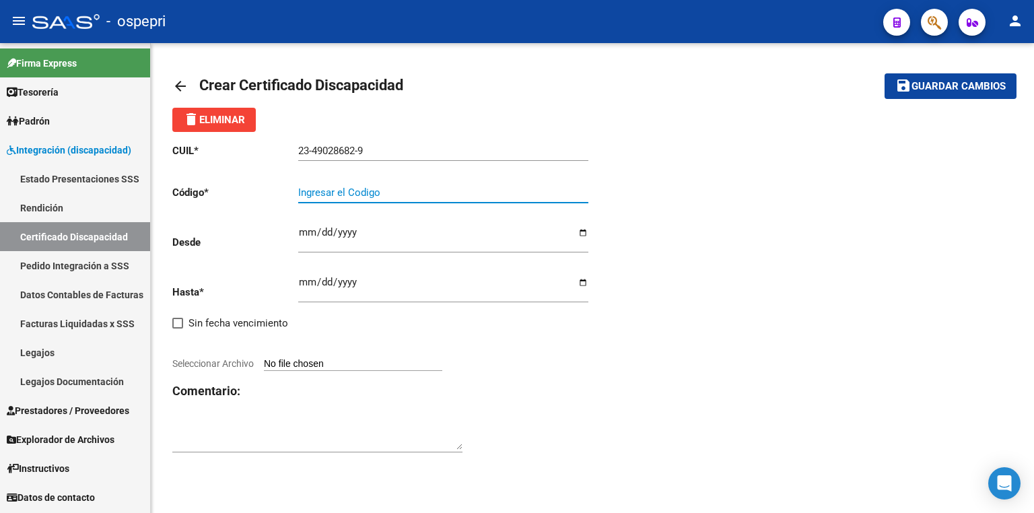
paste input "23-49028682-9"
type input "23-49028682-9"
click at [686, 229] on div "CUIL * 23-49028682-9 Ingresar el CUIL Código * 23-49028682-9 Ingresar el Codigo…" at bounding box center [592, 298] width 840 height 333
click at [302, 233] on input "Ingresar fec. Desde" at bounding box center [443, 238] width 290 height 22
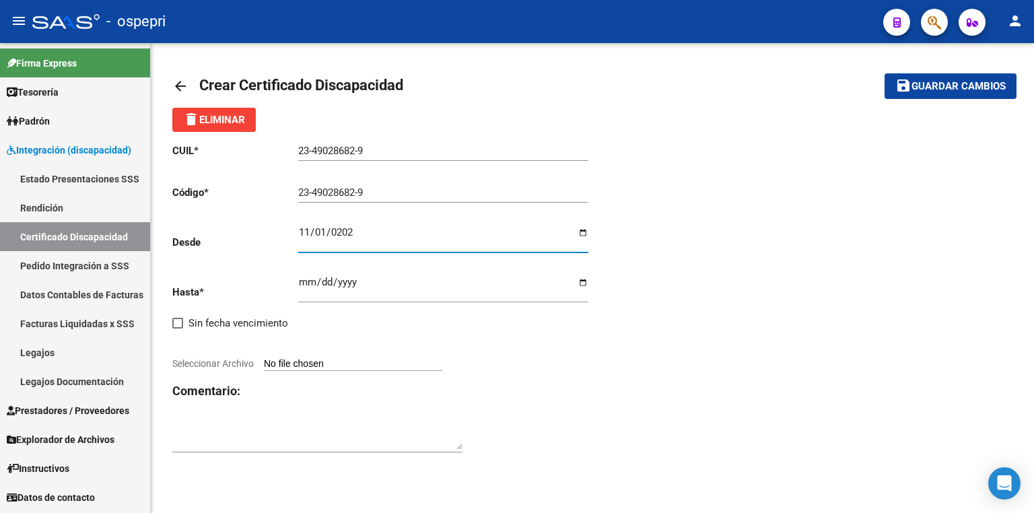
type input "[DATE]"
click at [306, 281] on input "Ingresar fec. Hasta" at bounding box center [443, 288] width 290 height 22
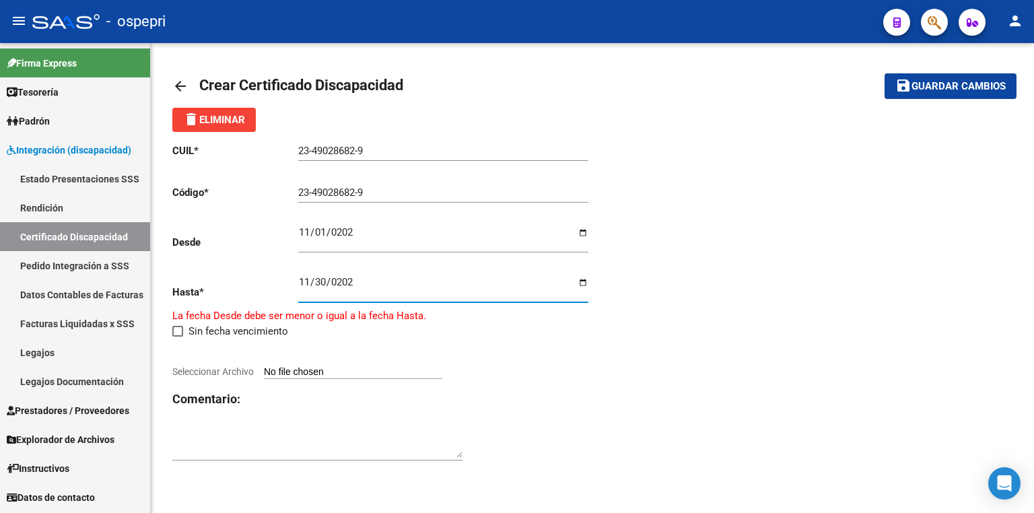
type input "[DATE]"
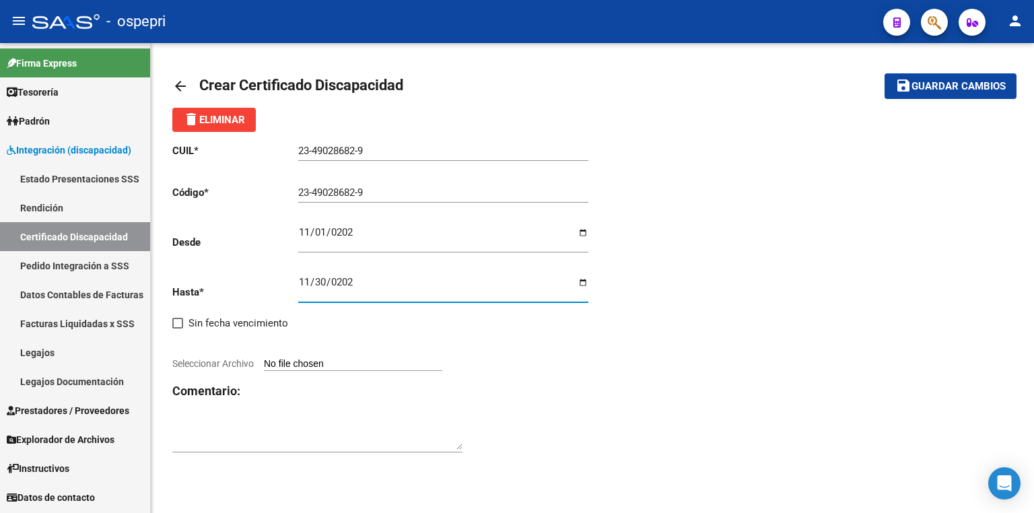
click at [342, 364] on input "Seleccionar Archivo" at bounding box center [353, 364] width 178 height 13
type input "C:\fakepath\cud.jpg"
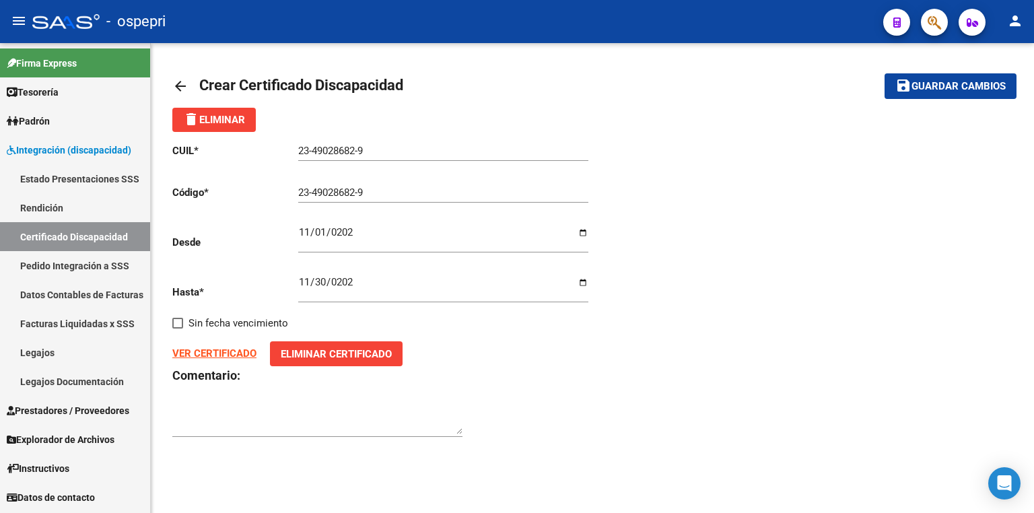
click at [932, 83] on span "Guardar cambios" at bounding box center [959, 87] width 94 height 12
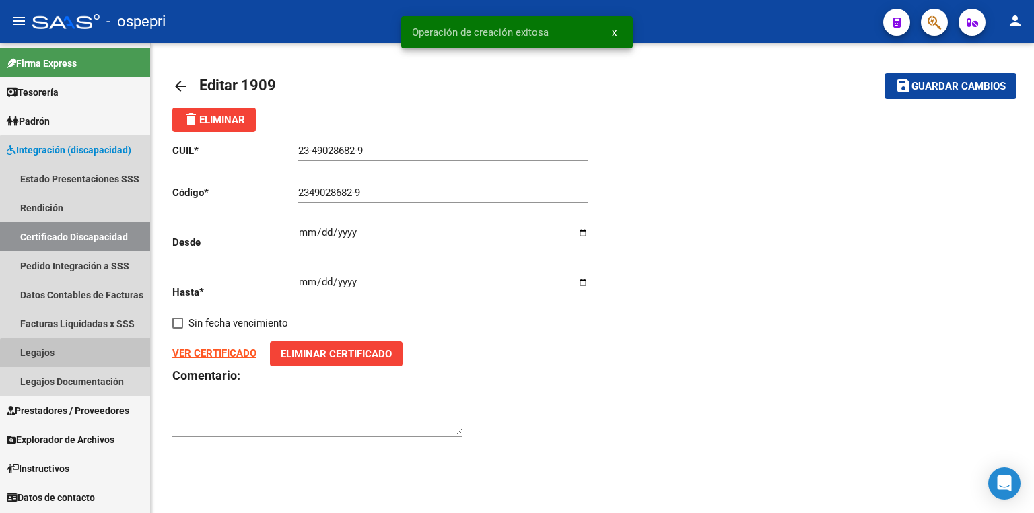
click at [92, 359] on link "Legajos" at bounding box center [75, 352] width 150 height 29
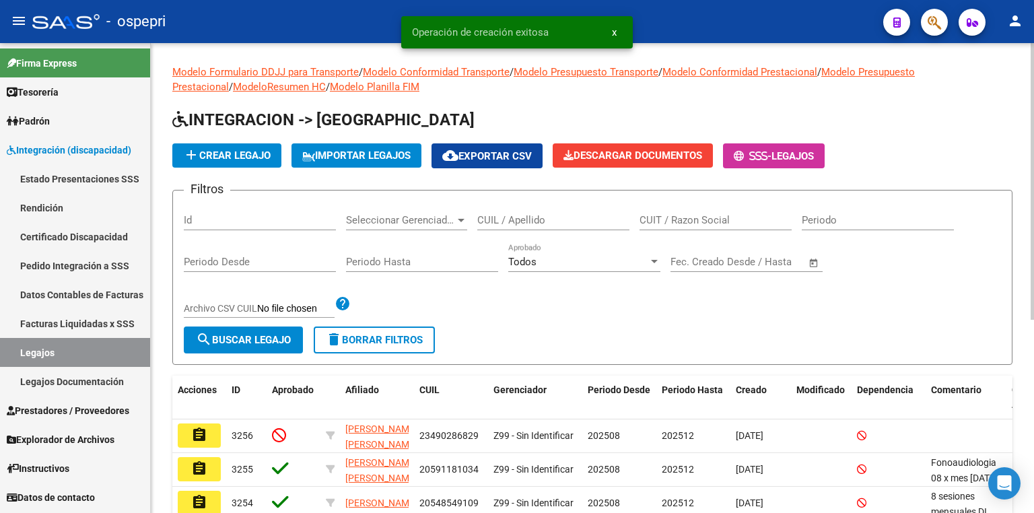
click at [506, 221] on input "CUIL / Apellido" at bounding box center [553, 220] width 152 height 12
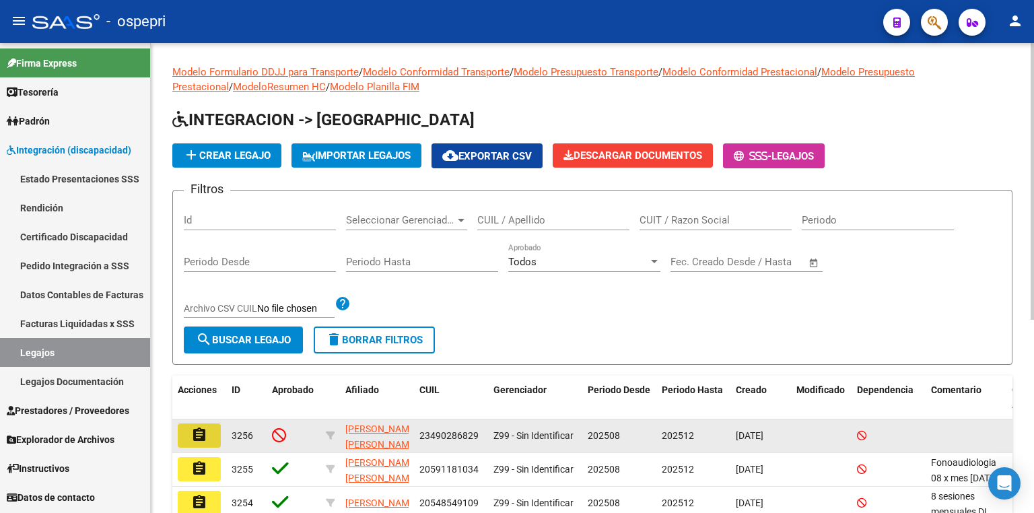
click at [197, 432] on mat-icon "assignment" at bounding box center [199, 435] width 16 height 16
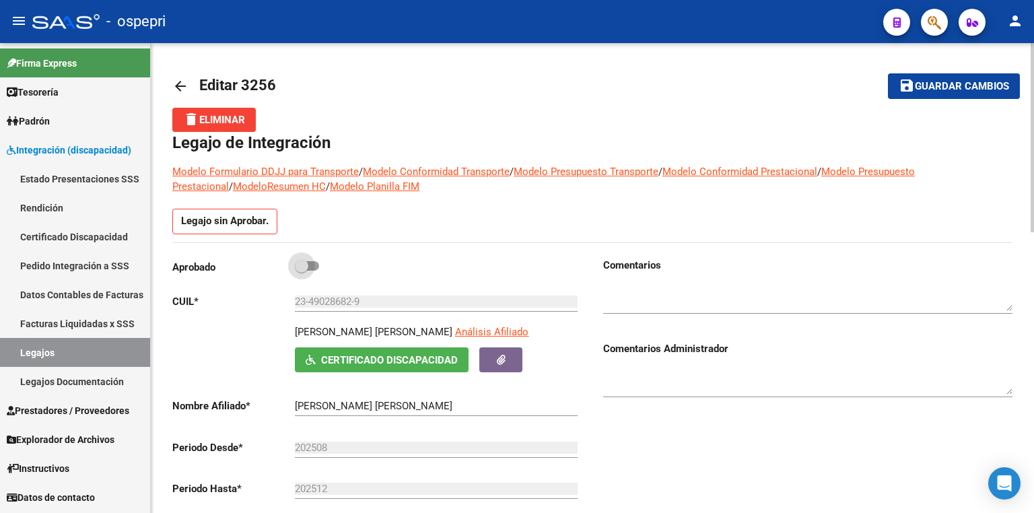
click at [313, 263] on span at bounding box center [307, 265] width 24 height 9
click at [302, 271] on input "checkbox" at bounding box center [301, 271] width 1 height 1
checkbox input "true"
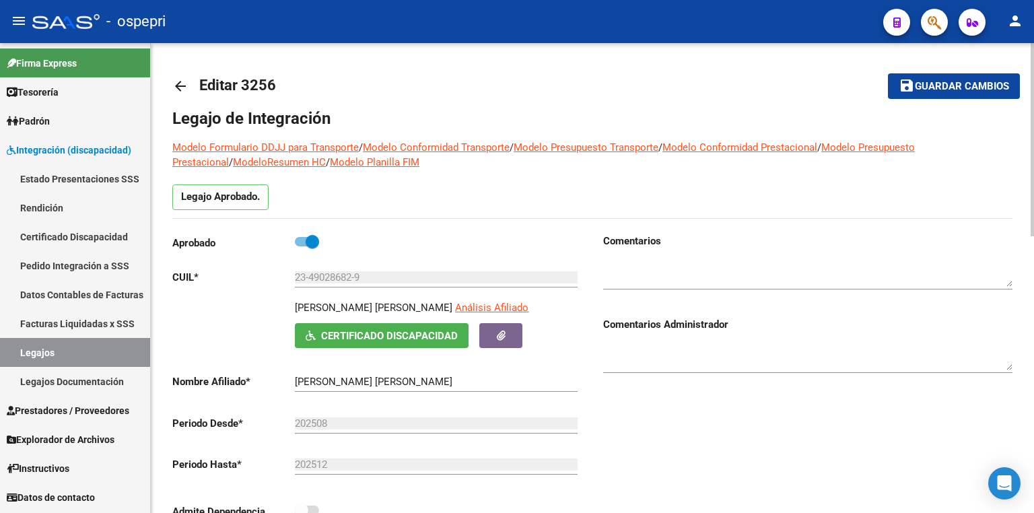
click at [635, 278] on textarea at bounding box center [807, 273] width 409 height 27
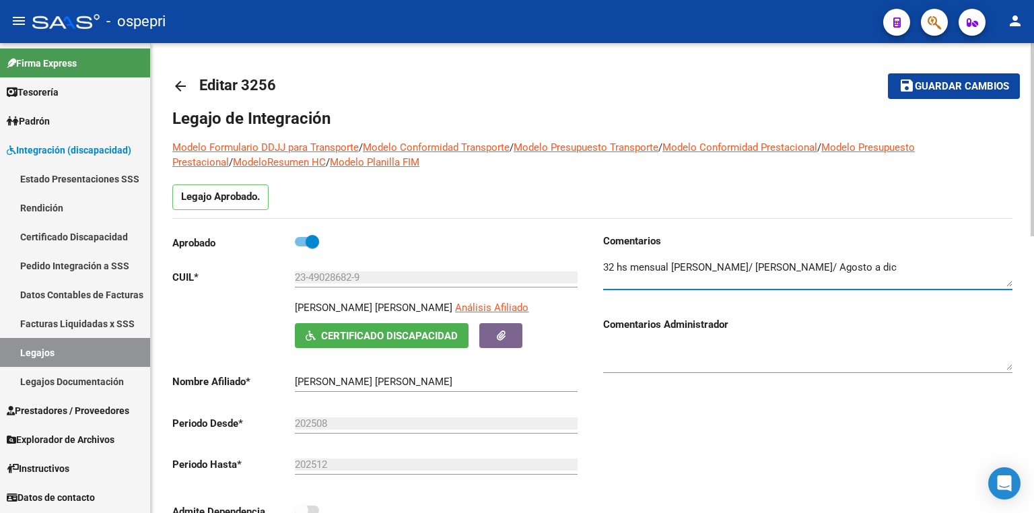
click at [736, 267] on textarea at bounding box center [807, 273] width 409 height 27
type textarea "32 hs mensual [PERSON_NAME]/ [PERSON_NAME]/ Agosto a dic"
click at [974, 91] on span "Guardar cambios" at bounding box center [962, 87] width 94 height 12
